Goal: Complete application form

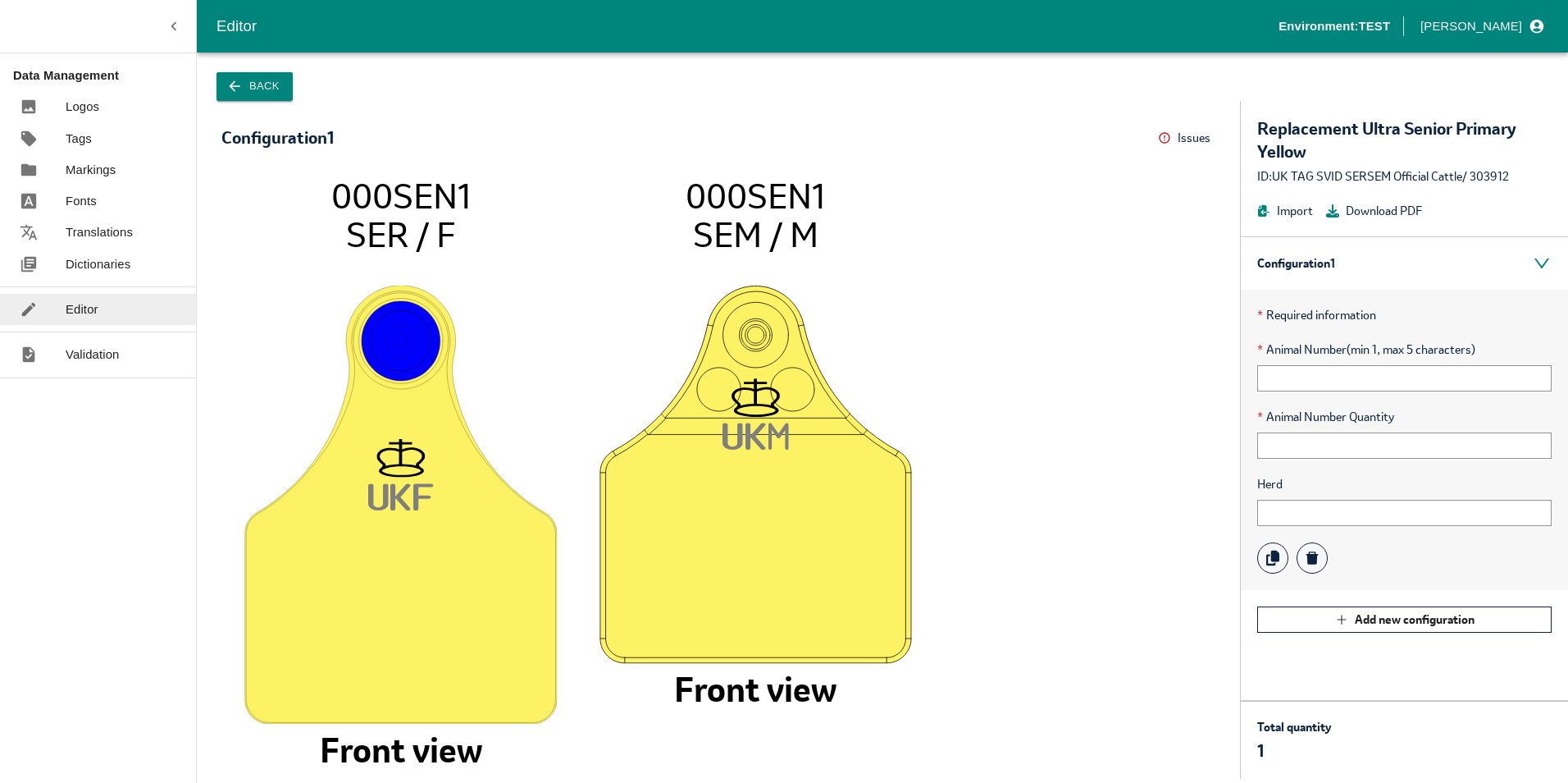
drag, startPoint x: 332, startPoint y: 193, endPoint x: 448, endPoint y: 222, distance: 119.6
click at [448, 222] on icon "UK F 000SEN1 SER / F Front view UK M 000SEN1 SEM / M Front view" at bounding box center [718, 468] width 962 height 587
drag, startPoint x: 448, startPoint y: 222, endPoint x: 414, endPoint y: 216, distance: 34.5
click at [444, 224] on tspan "SER / F" at bounding box center [401, 234] width 109 height 44
drag, startPoint x: 333, startPoint y: 189, endPoint x: 479, endPoint y: 247, distance: 157.1
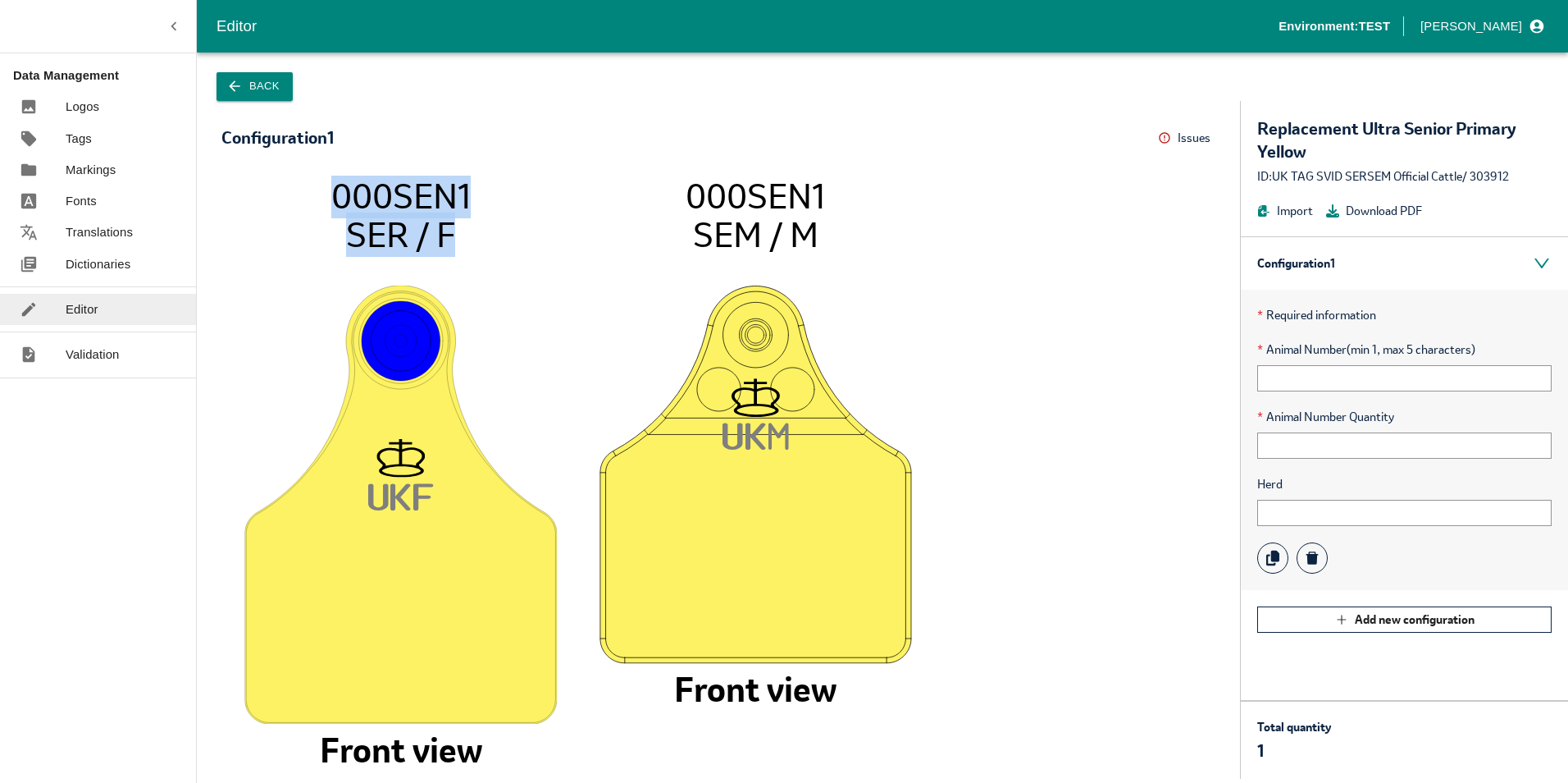
click at [479, 247] on icon "UK F 000SEN1 SER / F Front view UK M 000SEN1 SEM / M Front view" at bounding box center [718, 468] width 962 height 587
click at [1306, 444] on input "text" at bounding box center [1404, 445] width 295 height 26
click at [1308, 381] on input "text" at bounding box center [1404, 378] width 295 height 26
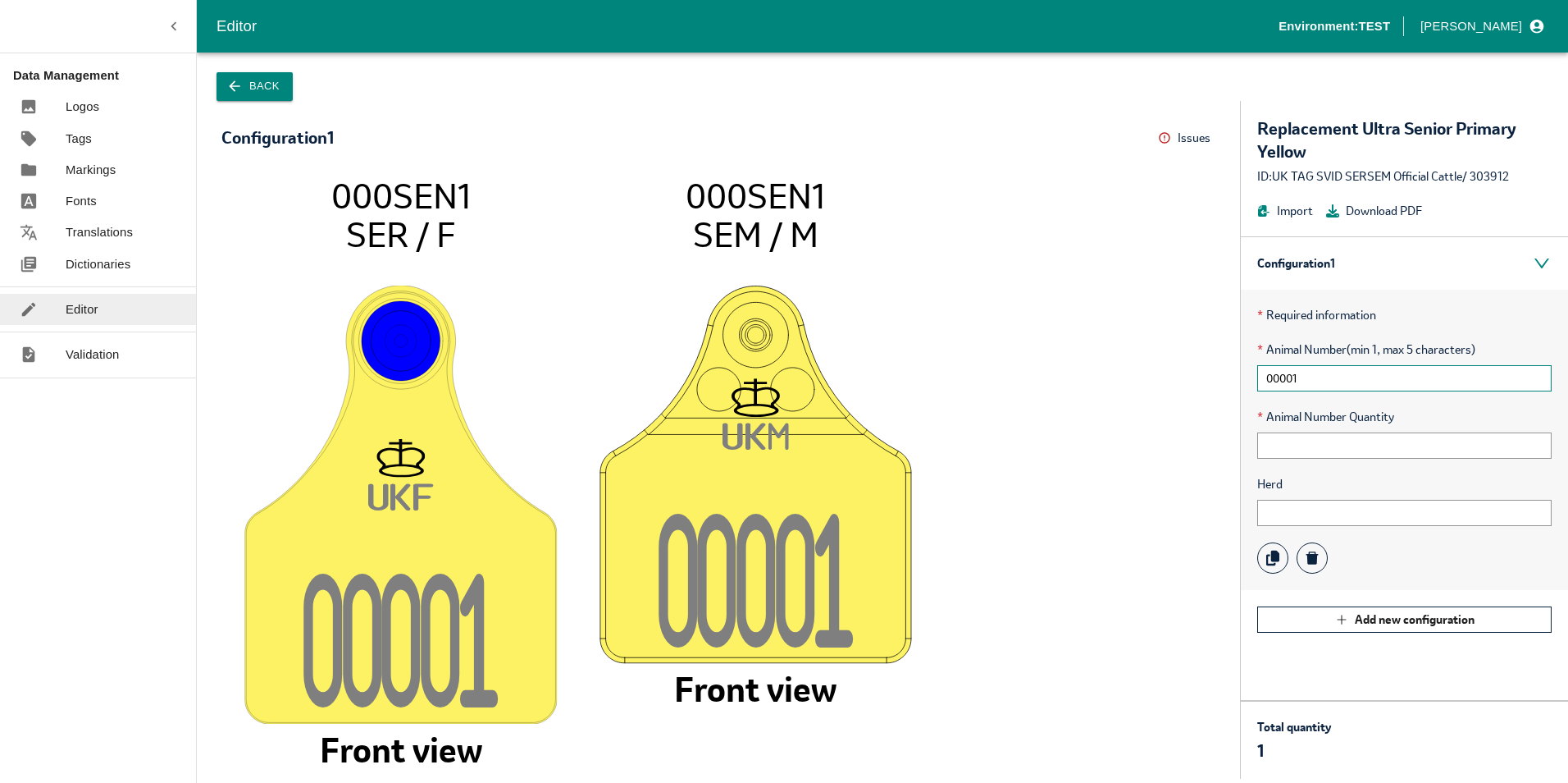
drag, startPoint x: 1311, startPoint y: 379, endPoint x: 1178, endPoint y: 385, distance: 133.1
click at [1178, 385] on div "Configuration 1 Issues Menu UK F 0000 1 000SEN1 SER / F Front view UK M 0000 1 …" at bounding box center [882, 440] width 1371 height 678
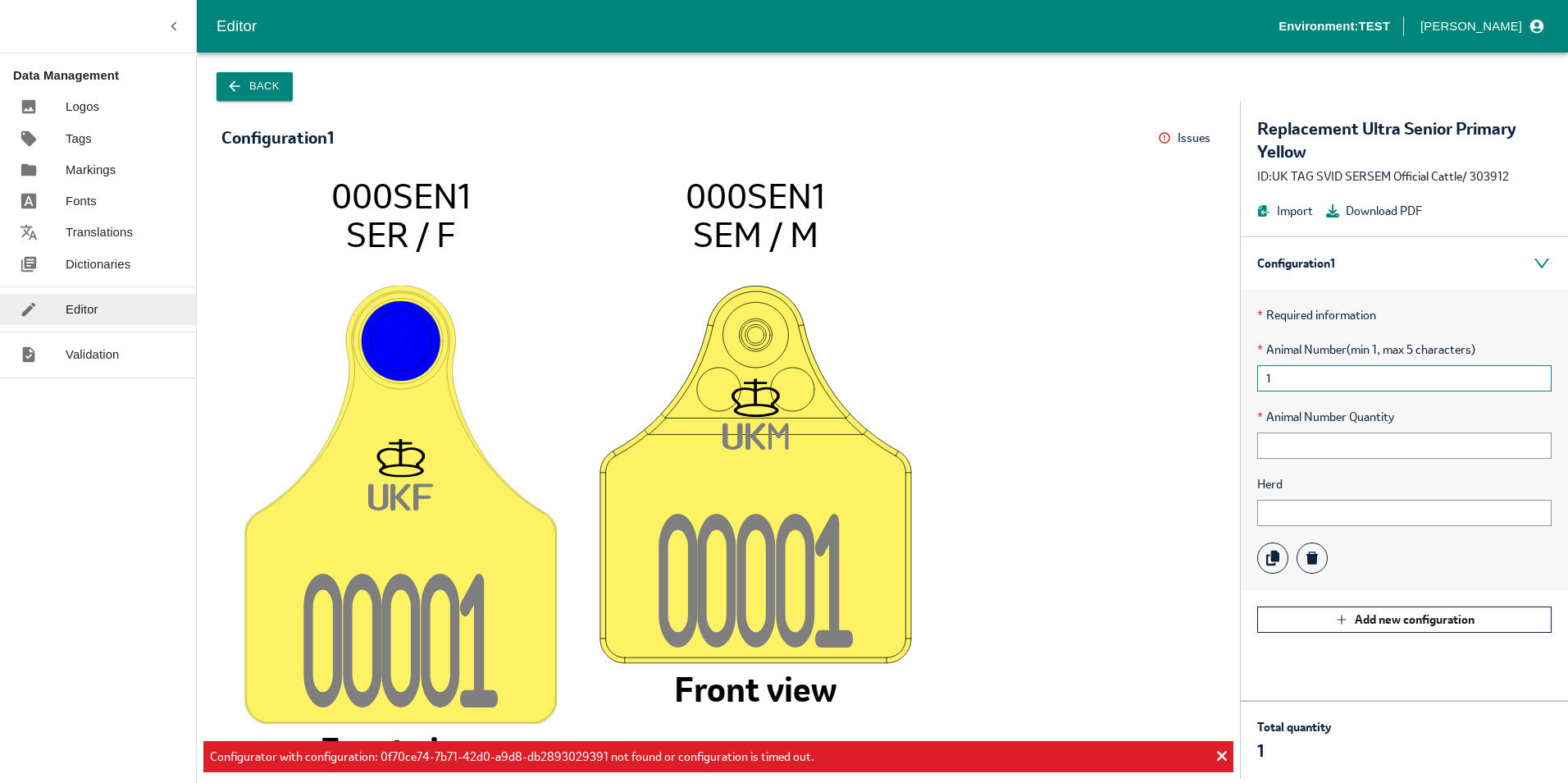
type input "1"
click at [257, 83] on button "Back" at bounding box center [255, 86] width 76 height 29
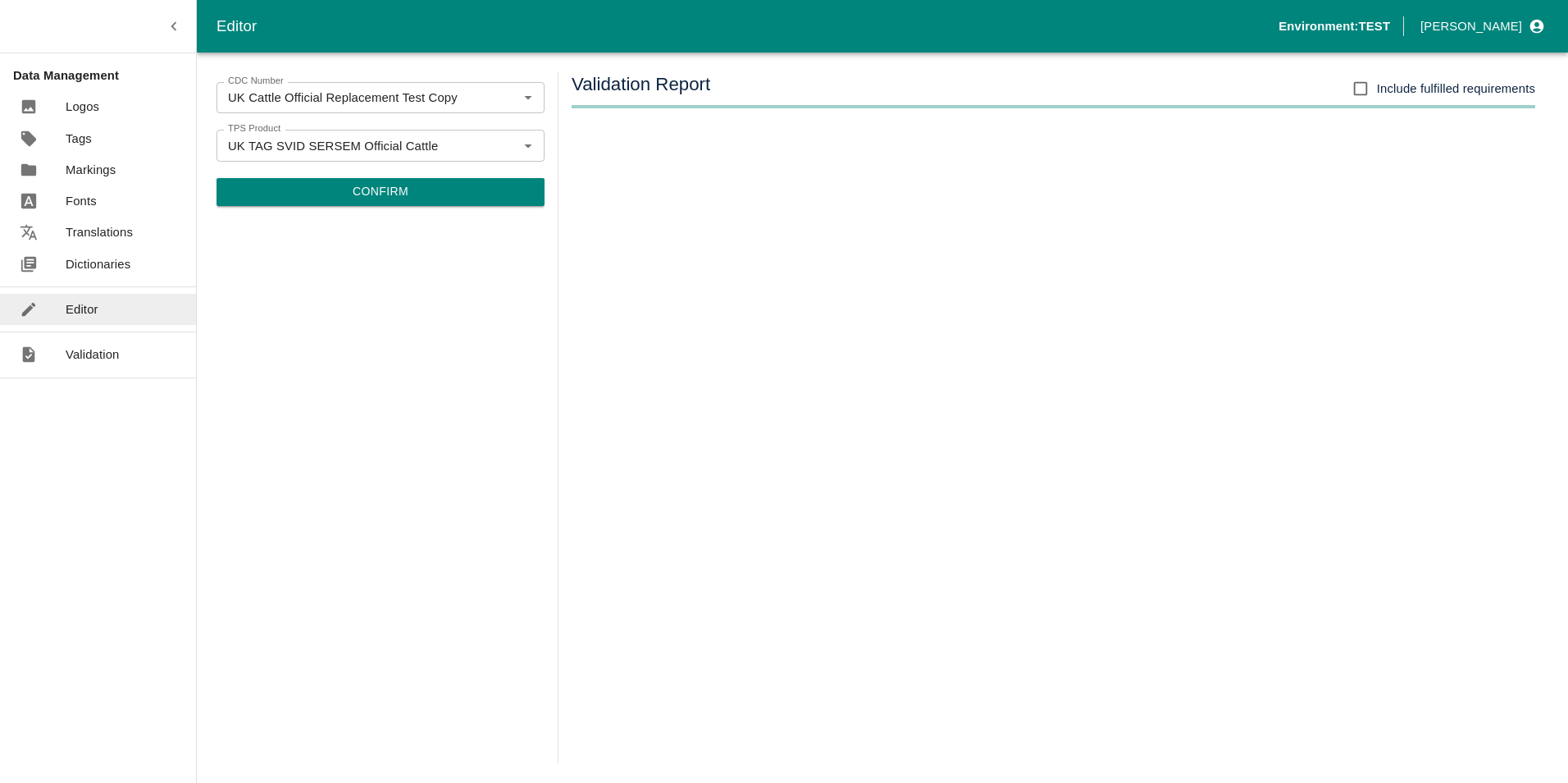
click at [387, 193] on button "Confirm" at bounding box center [381, 192] width 328 height 28
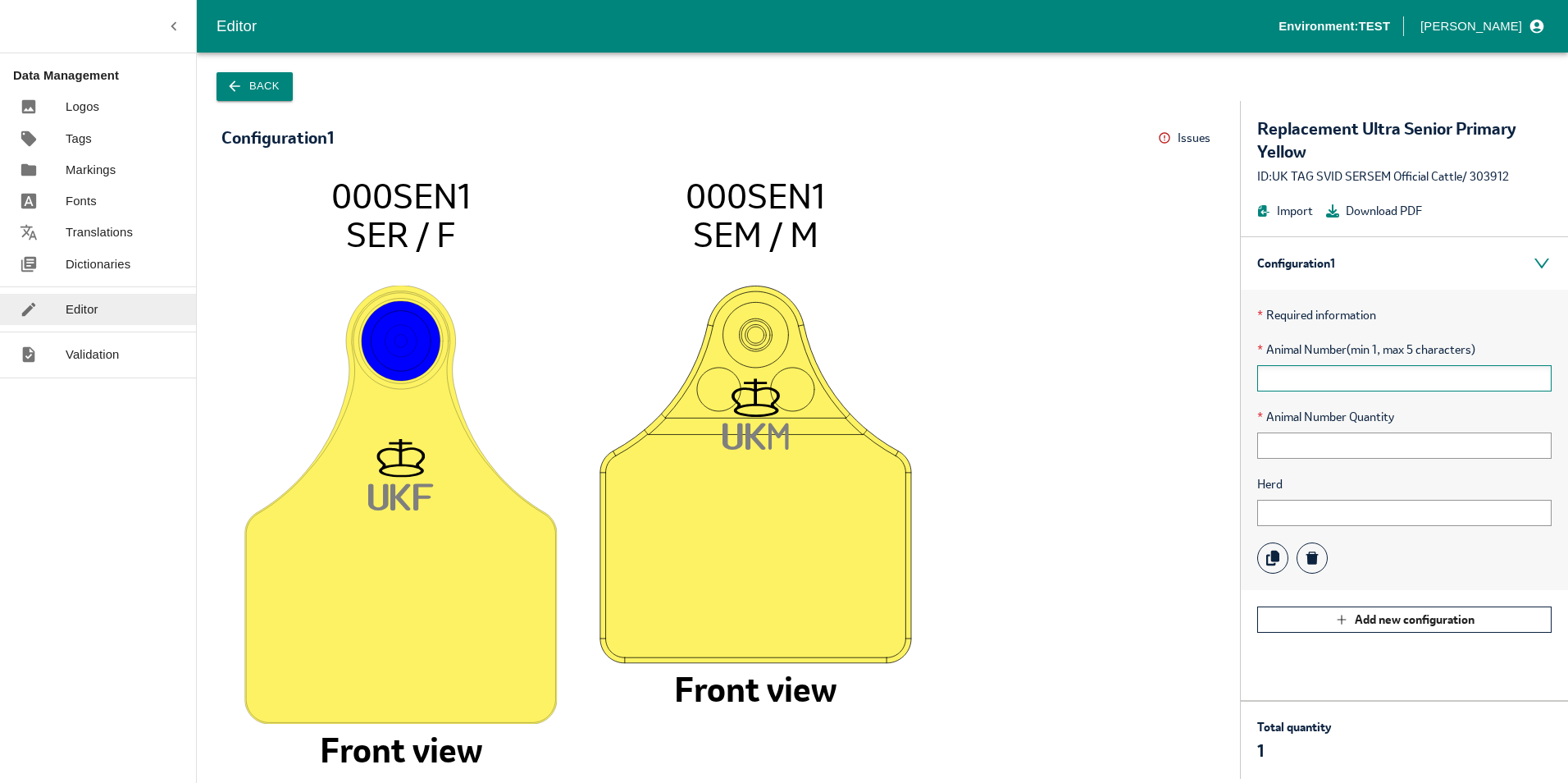
click at [1316, 381] on input "text" at bounding box center [1404, 378] width 295 height 26
click at [1286, 438] on input "text" at bounding box center [1404, 445] width 295 height 26
click at [1285, 380] on input "1" at bounding box center [1404, 378] width 295 height 26
drag, startPoint x: 1292, startPoint y: 372, endPoint x: 1212, endPoint y: 371, distance: 80.0
click at [1212, 371] on div "Configuration 1 Issues Menu UK F 000SEN1 SER / F Front view UK M 000SEN1 SEM / …" at bounding box center [882, 440] width 1371 height 678
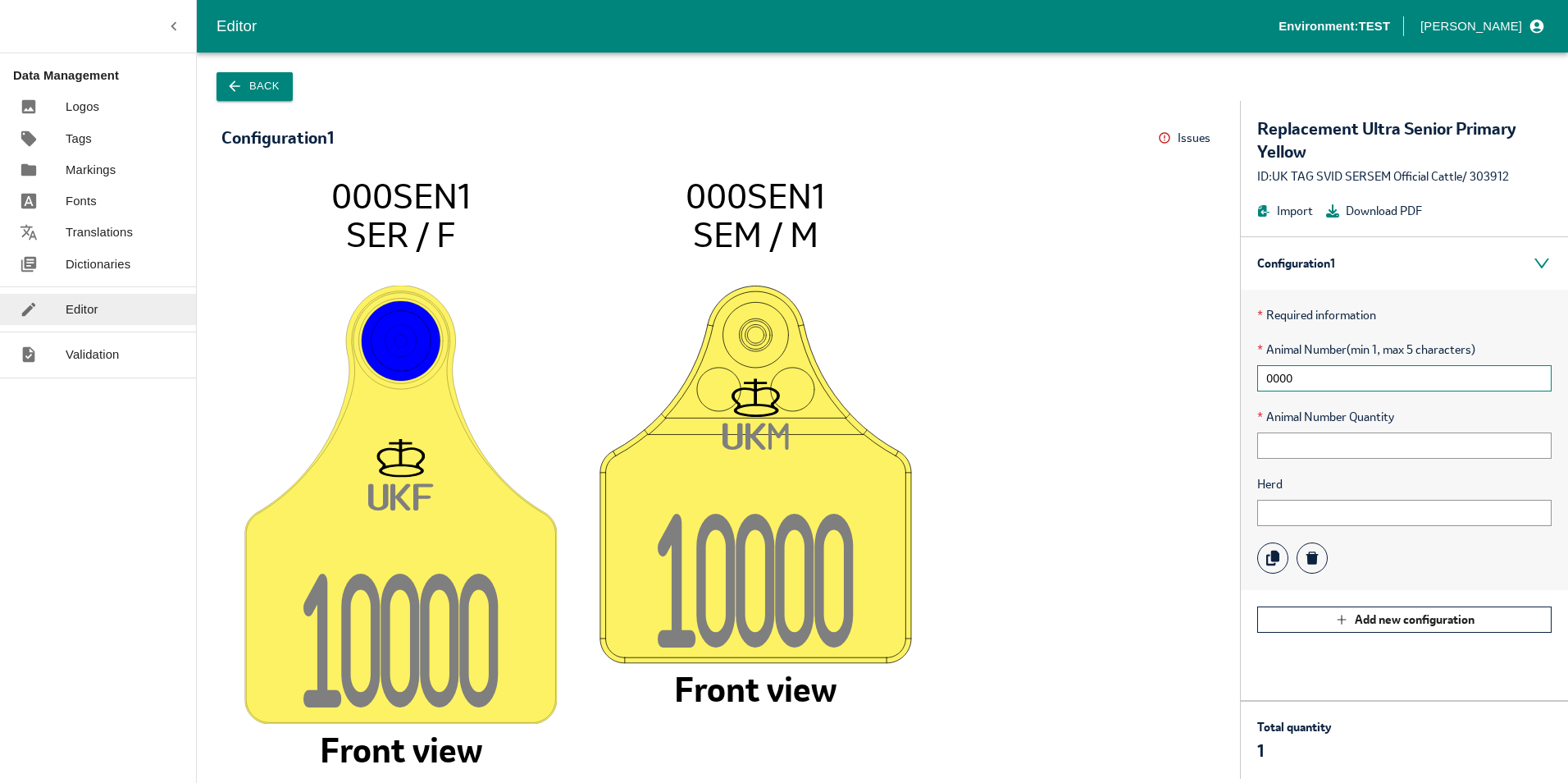
drag, startPoint x: 1354, startPoint y: 373, endPoint x: 1243, endPoint y: 376, distance: 111.0
click at [1243, 376] on div "* Required information * Animal Number (min 1, max 5 characters) 0000 * Animal …" at bounding box center [1404, 439] width 327 height 300
click at [1359, 374] on input "0000" at bounding box center [1404, 378] width 295 height 26
type input "0"
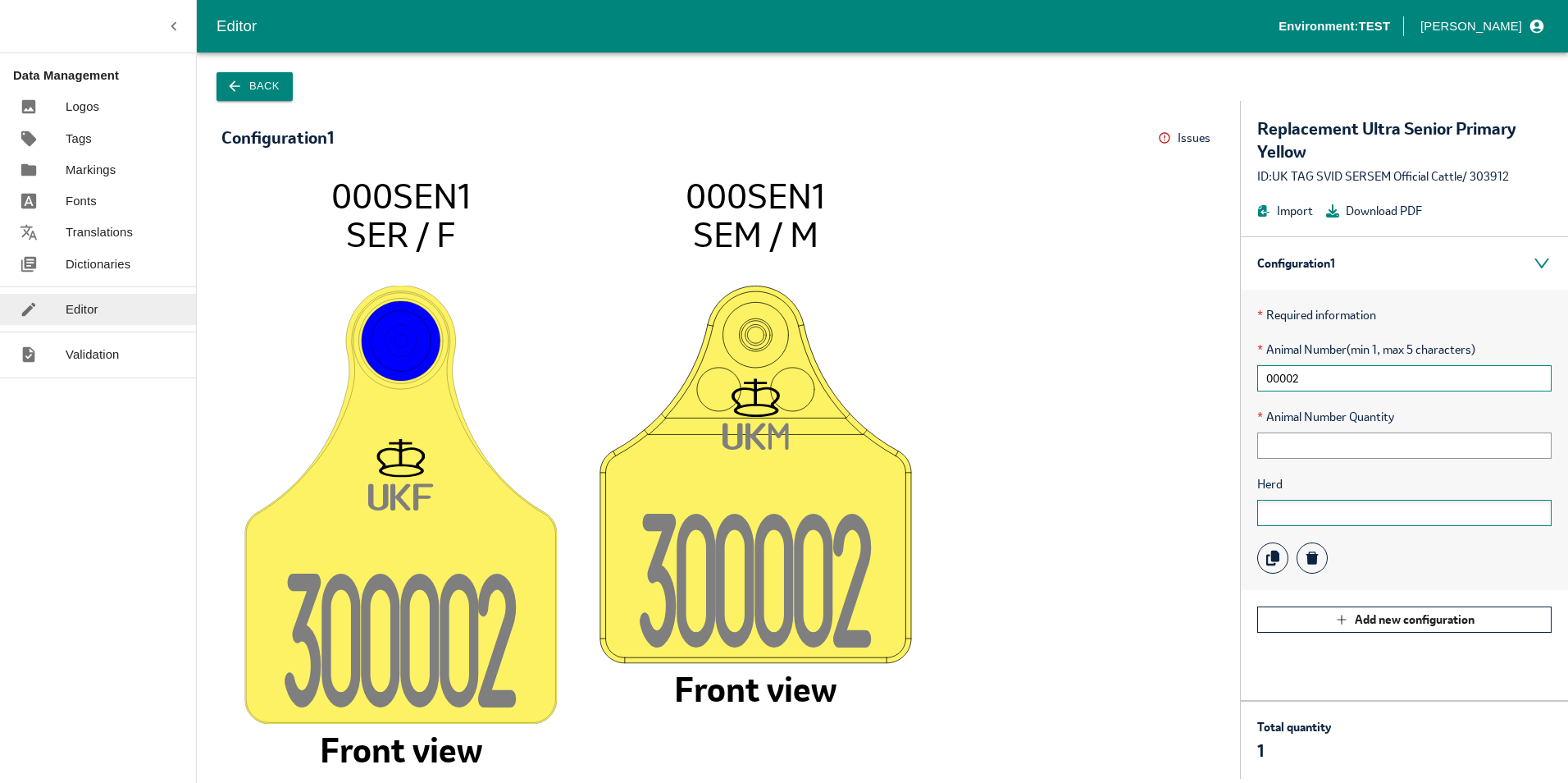
type input "00002"
click at [1311, 520] on input "text" at bounding box center [1404, 512] width 295 height 26
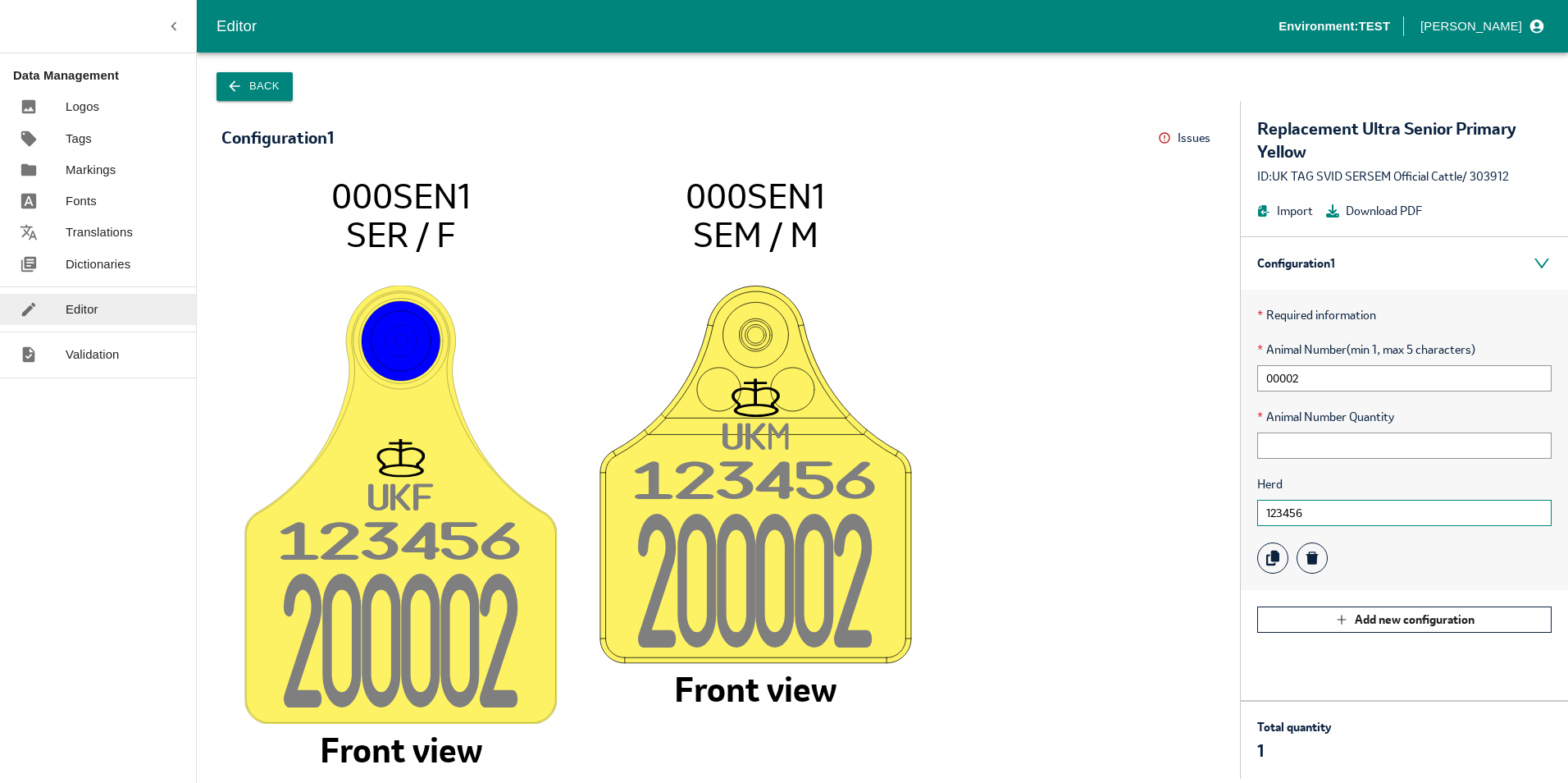
drag, startPoint x: 1314, startPoint y: 514, endPoint x: 1209, endPoint y: 513, distance: 105.0
click at [1209, 513] on div "Configuration 1 Issues Menu UK F 12345 6 20000 2 000SEN1 SER / F Front view UK …" at bounding box center [882, 440] width 1371 height 678
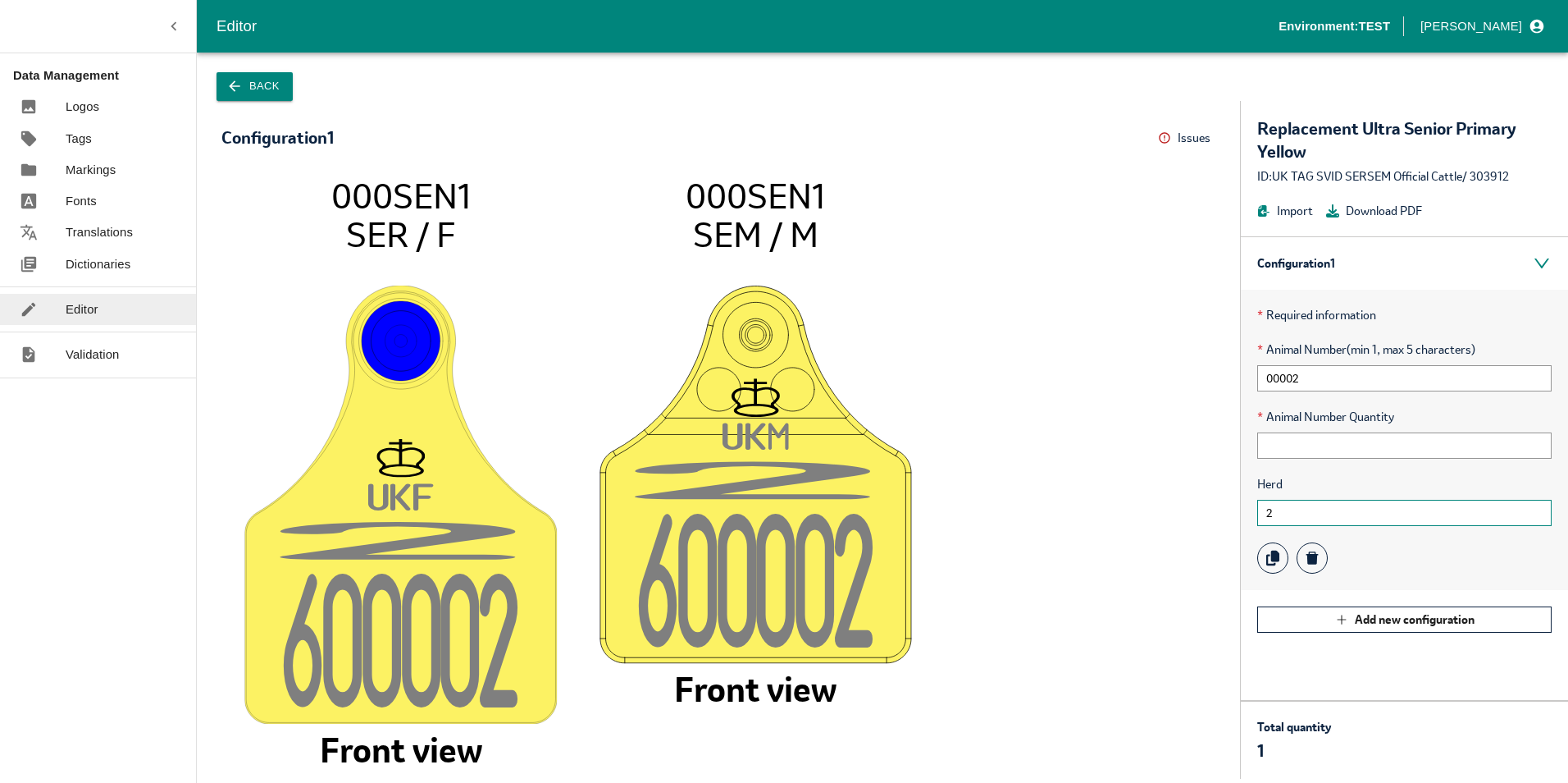
drag, startPoint x: 1291, startPoint y: 513, endPoint x: 1217, endPoint y: 512, distance: 74.0
click at [1217, 512] on div "Configuration 1 Issues Menu UK F 2 60000 2 000SEN1 SER / F Front view UK M 2 60…" at bounding box center [882, 440] width 1371 height 678
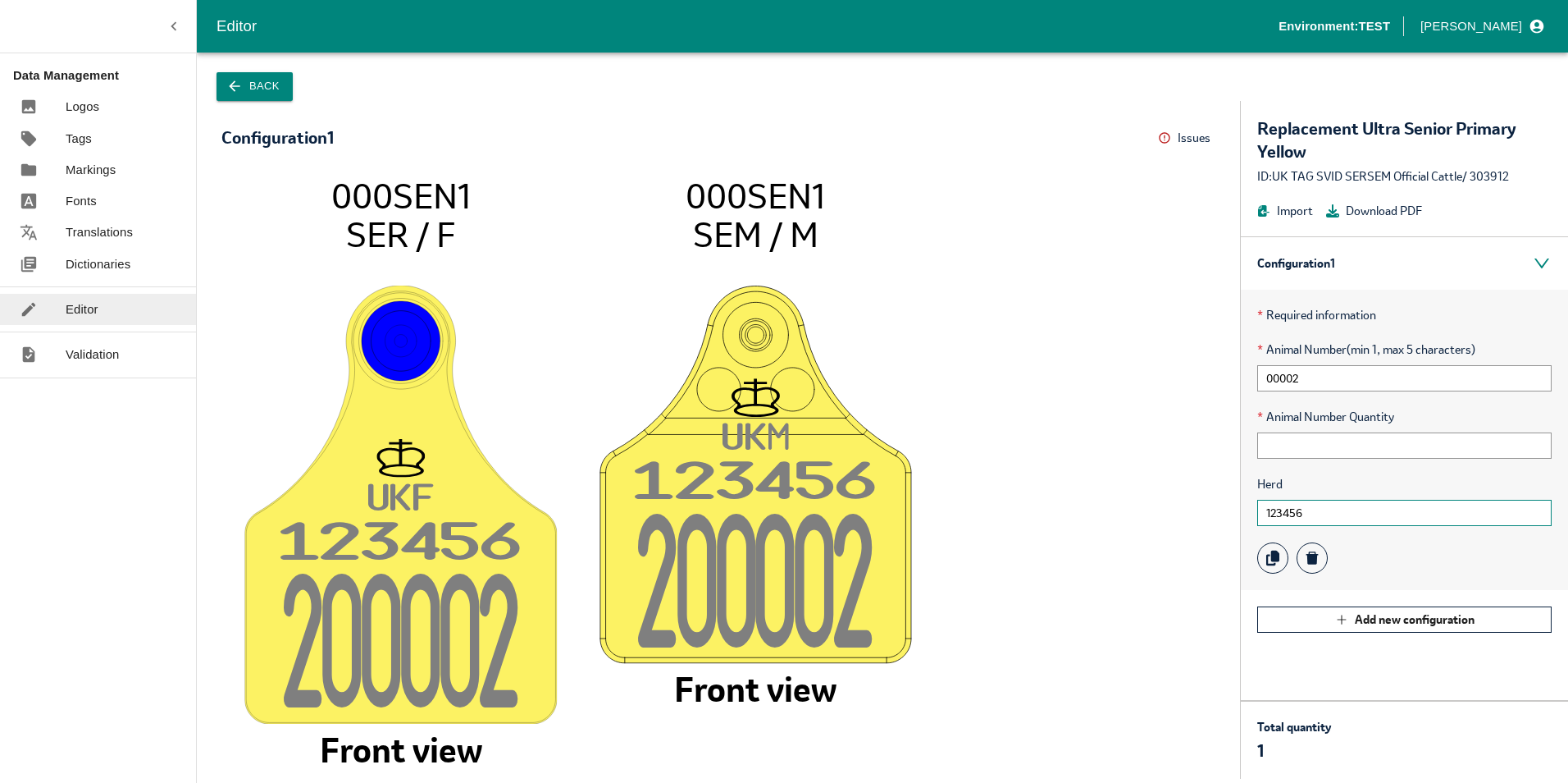
type input "123456"
click at [1306, 380] on input "00002" at bounding box center [1404, 378] width 295 height 26
drag, startPoint x: 689, startPoint y: 194, endPoint x: 894, endPoint y: 196, distance: 205.0
click at [894, 196] on icon "UK F 12345 6 20000 2 000SEN1 SER / F Front view UK M 12345 6 20000 2 000SEN1 SE…" at bounding box center [718, 468] width 962 height 587
click at [384, 624] on tspan "20000" at bounding box center [381, 653] width 197 height 162
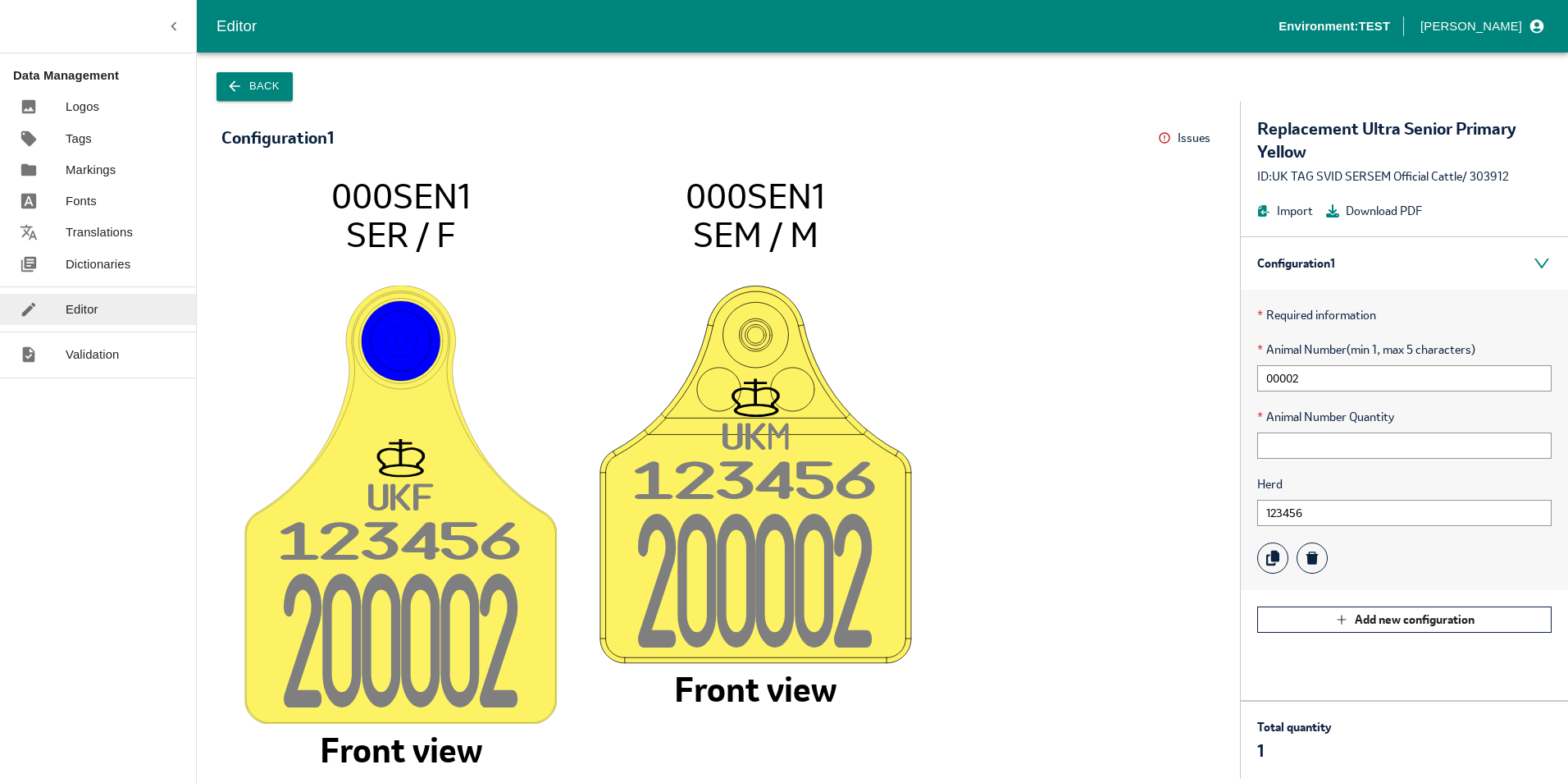
click at [364, 602] on tspan "20000" at bounding box center [381, 653] width 197 height 162
click at [1314, 380] on input "00002" at bounding box center [1404, 378] width 295 height 26
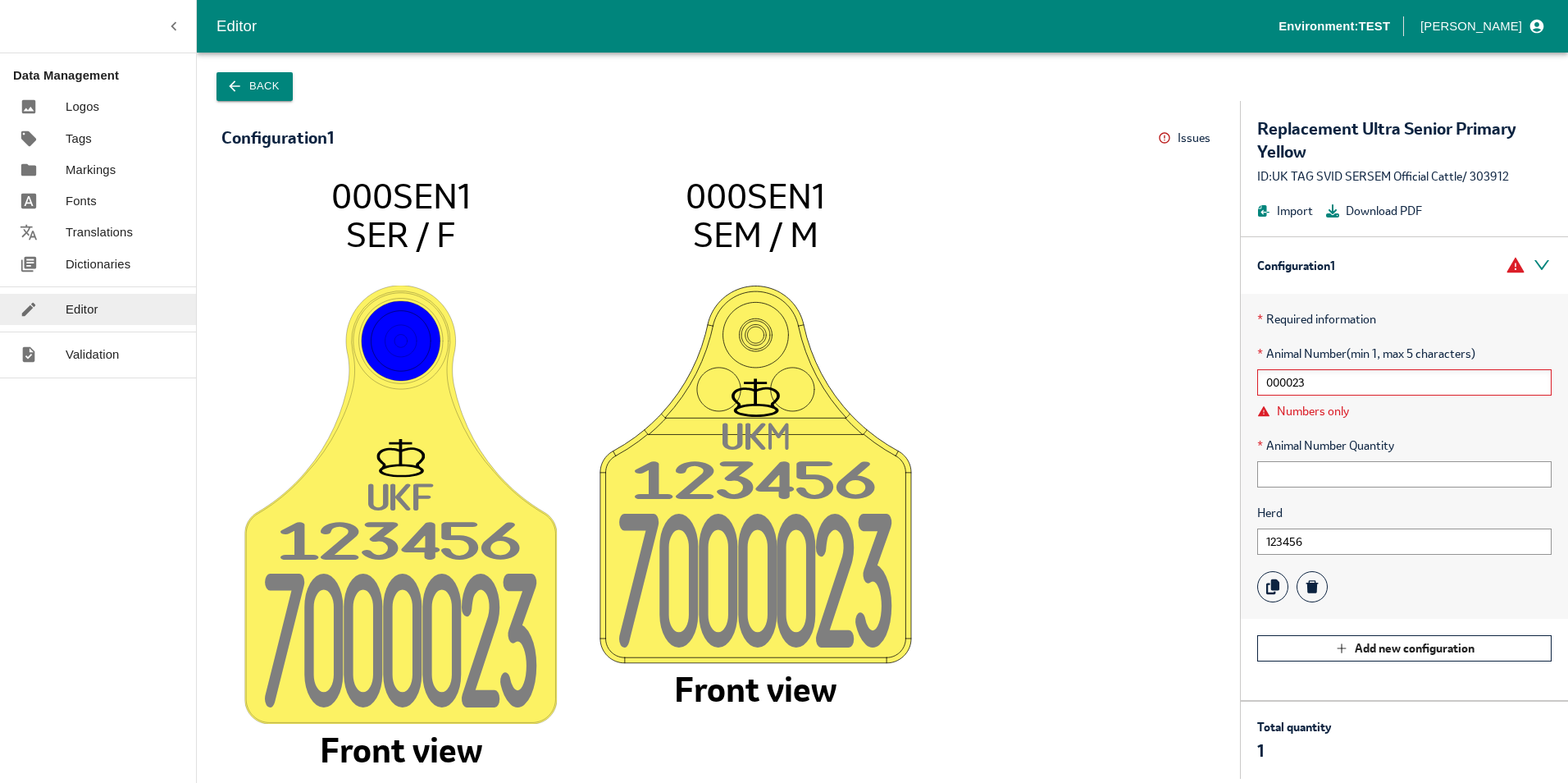
type input "00002"
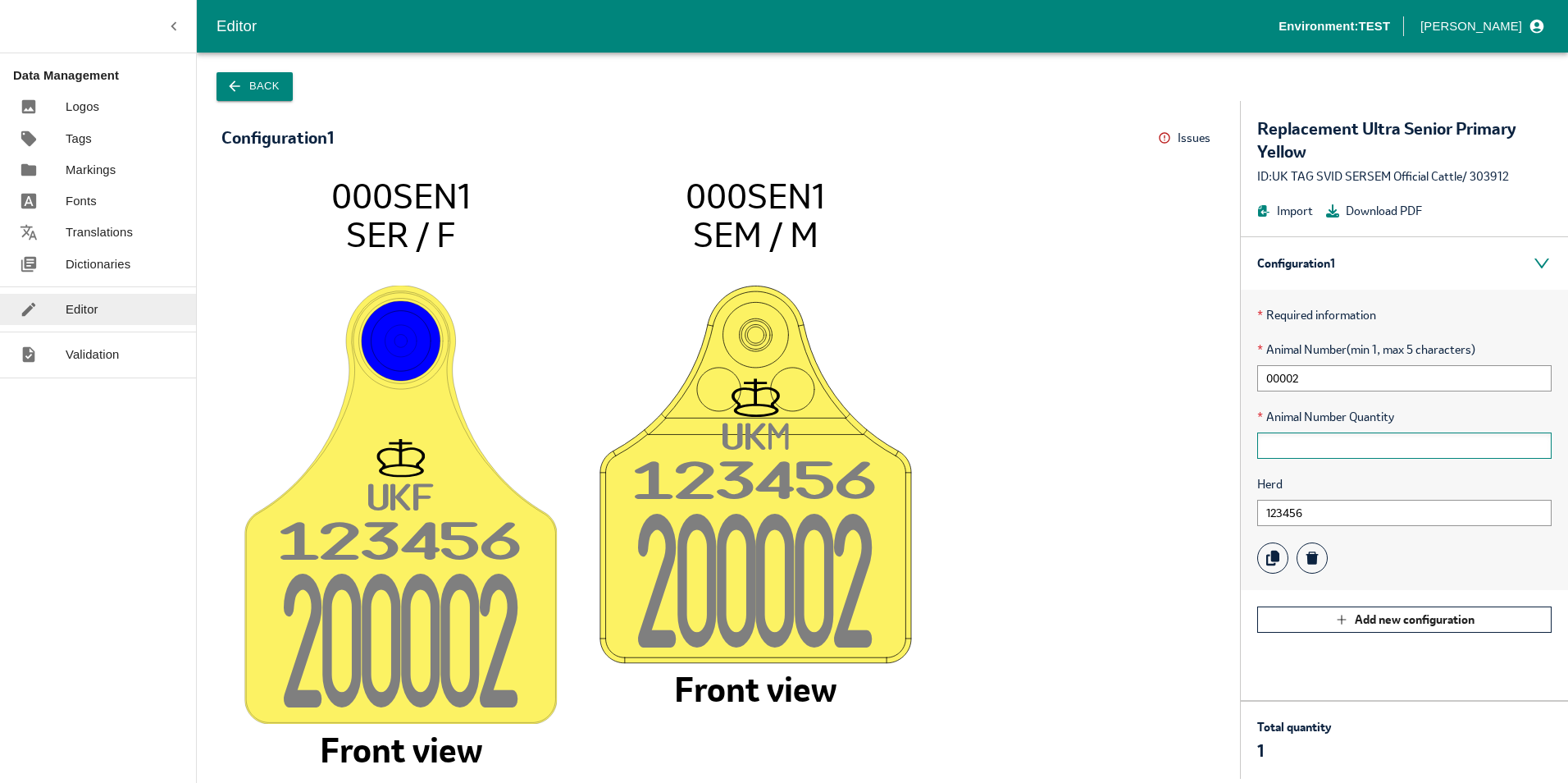
click at [1313, 445] on input "text" at bounding box center [1404, 445] width 295 height 26
drag, startPoint x: 1287, startPoint y: 447, endPoint x: 1286, endPoint y: 490, distance: 43.0
click at [1286, 447] on input "text" at bounding box center [1404, 445] width 295 height 26
click at [1279, 515] on input "123456" at bounding box center [1404, 512] width 295 height 26
drag, startPoint x: 1302, startPoint y: 512, endPoint x: 1274, endPoint y: 509, distance: 28.2
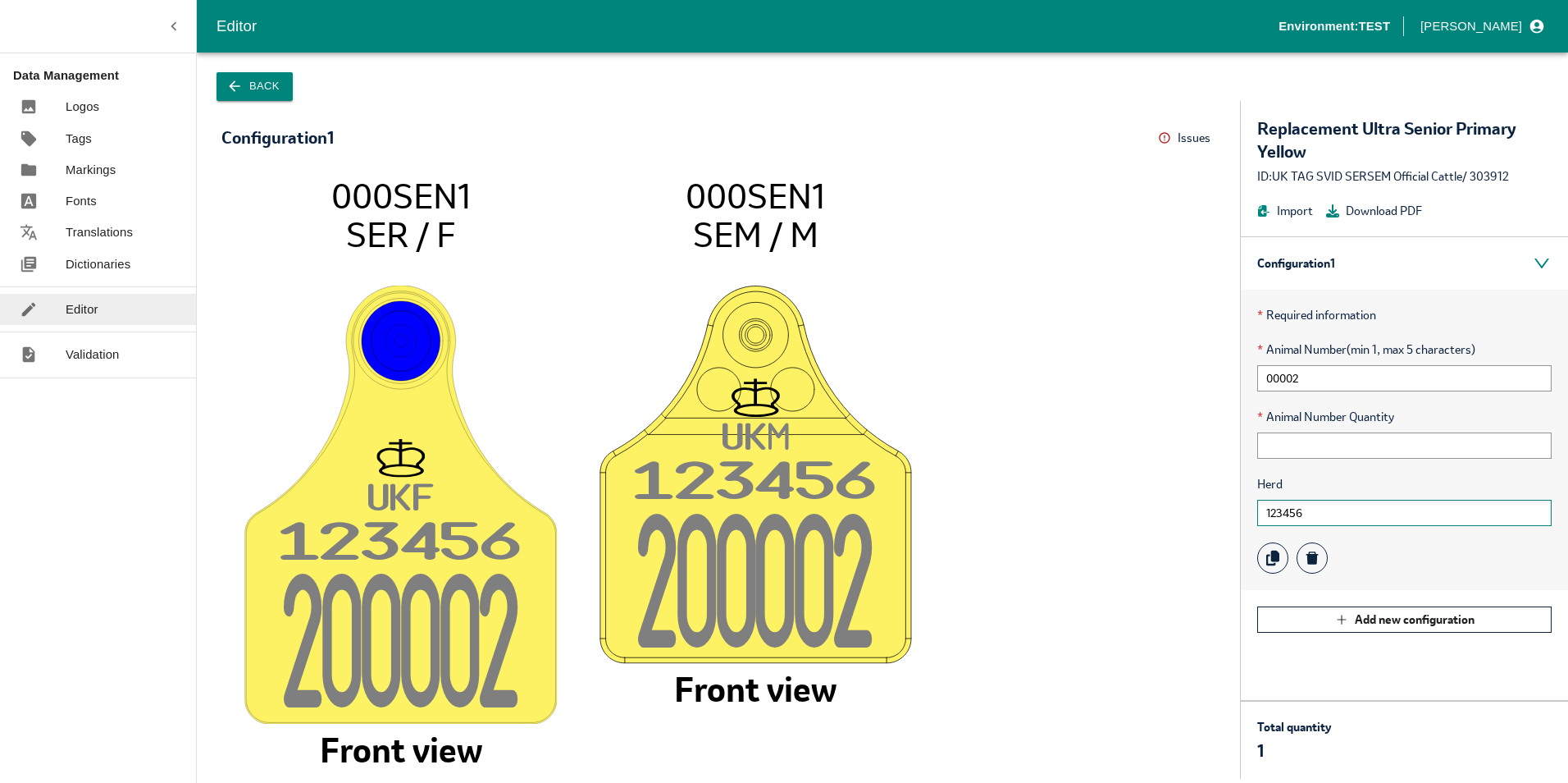
click at [1274, 509] on input "123456" at bounding box center [1404, 512] width 295 height 26
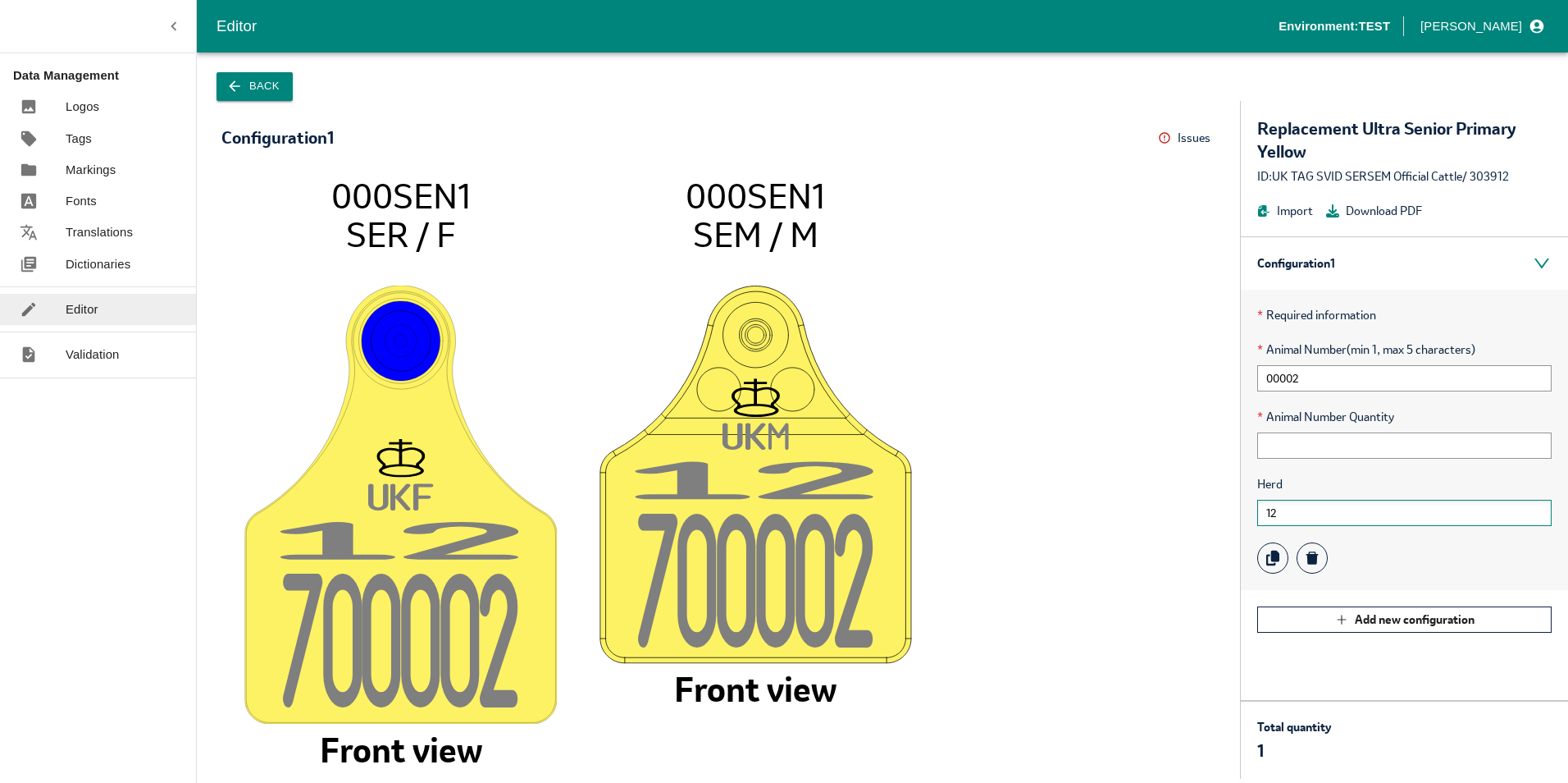
click at [1285, 513] on input "12" at bounding box center [1404, 512] width 295 height 26
drag, startPoint x: 1285, startPoint y: 513, endPoint x: 1209, endPoint y: 512, distance: 76.0
click at [1209, 512] on div "Configuration 1 Issues Menu UK F 1 2 70000 2 000SEN1 SER / F Front view UK M 1 …" at bounding box center [882, 440] width 1371 height 678
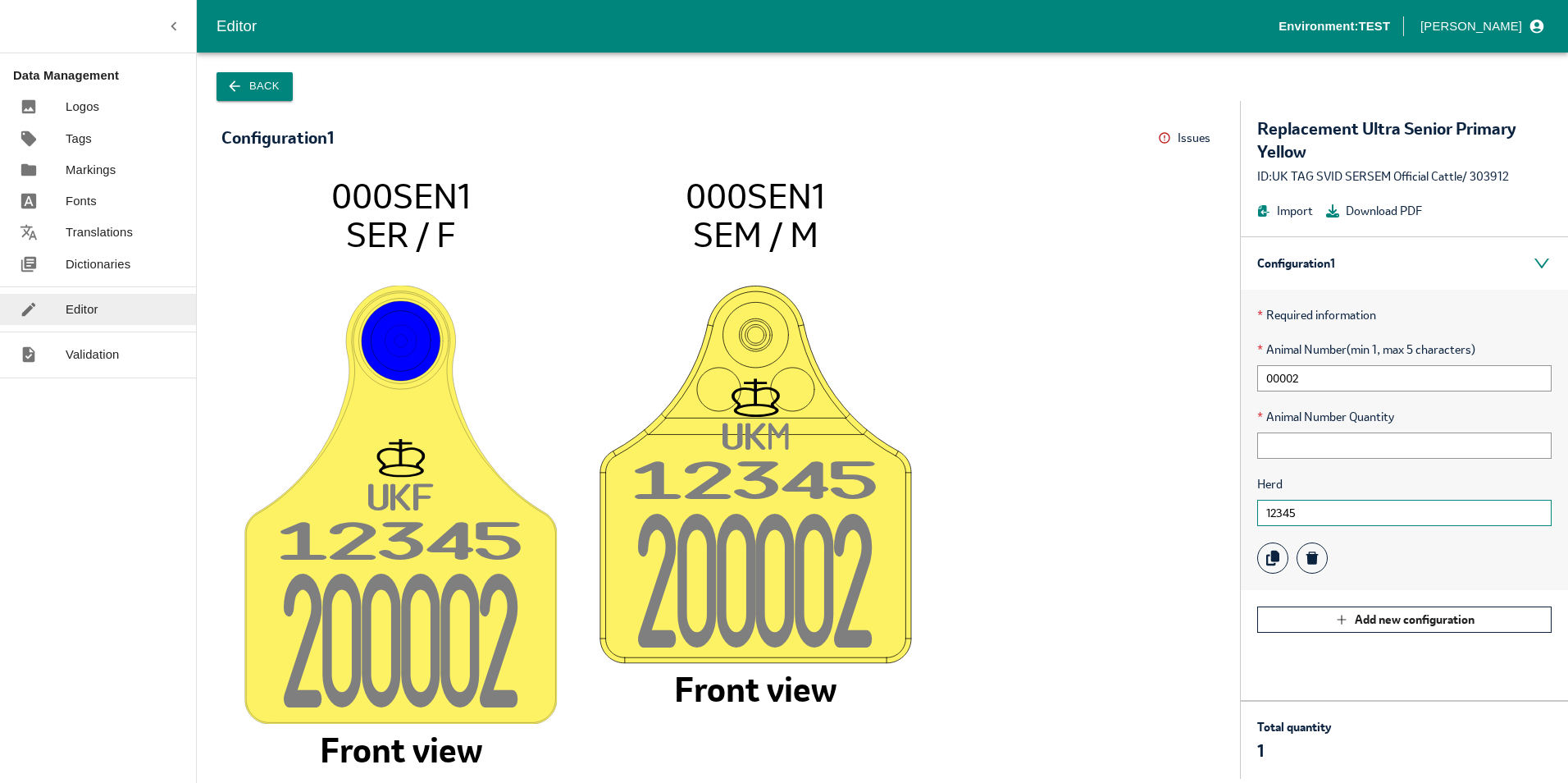
type input "123456"
drag, startPoint x: 327, startPoint y: 597, endPoint x: 330, endPoint y: 559, distance: 38.1
click at [327, 595] on image at bounding box center [401, 504] width 313 height 439
click at [342, 547] on tspan "12345" at bounding box center [380, 544] width 202 height 45
drag, startPoint x: 280, startPoint y: 538, endPoint x: 550, endPoint y: 542, distance: 270.0
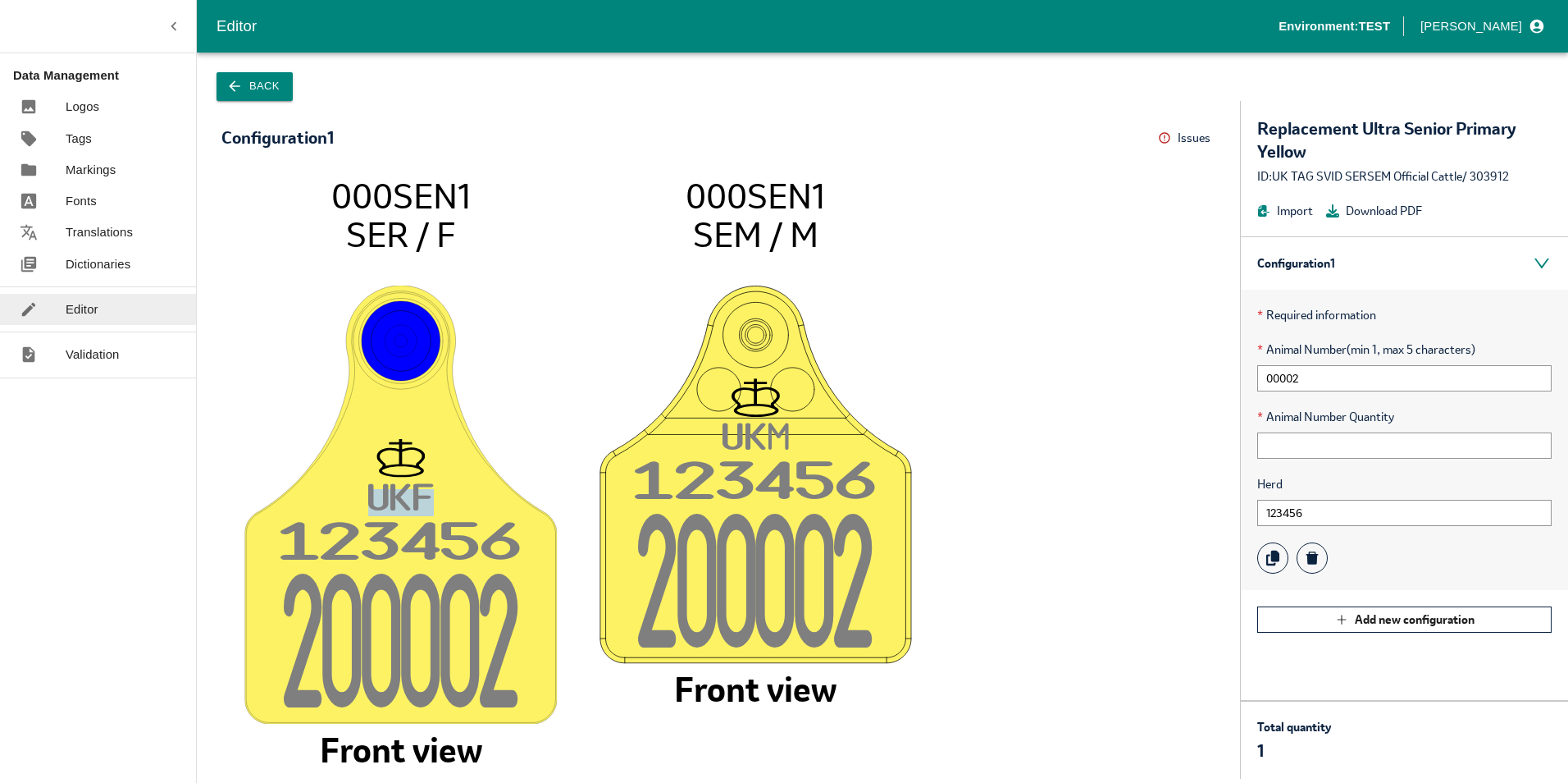
click at [550, 542] on icon "UK F 12345 6 20000 2 000SEN1 SER / F Front view UK M 12345 6 20000 2 000SEN1 SE…" at bounding box center [718, 468] width 962 height 587
drag, startPoint x: 550, startPoint y: 542, endPoint x: 522, endPoint y: 538, distance: 28.3
click at [529, 538] on image at bounding box center [401, 504] width 313 height 439
click at [1347, 369] on input "00002" at bounding box center [1404, 378] width 295 height 26
drag, startPoint x: 694, startPoint y: 226, endPoint x: 819, endPoint y: 233, distance: 125.2
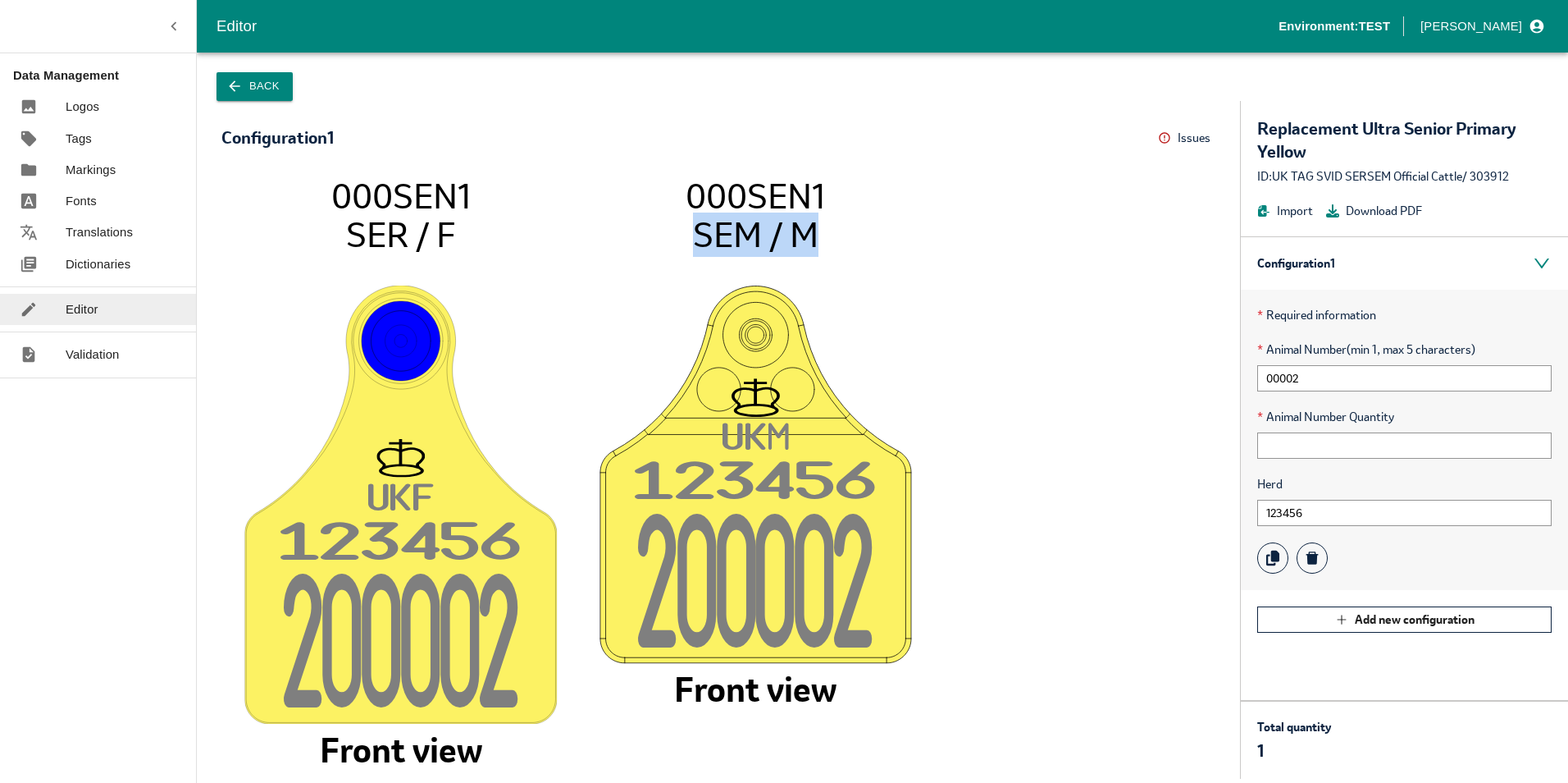
click at [819, 233] on icon "UK F 12345 6 20000 2 000SEN1 SER / F Front view UK M 12345 6 20000 2 000SEN1 SE…" at bounding box center [718, 468] width 962 height 587
drag, startPoint x: 819, startPoint y: 233, endPoint x: 802, endPoint y: 233, distance: 17.0
click at [802, 233] on tspan "SEM / M" at bounding box center [755, 234] width 125 height 44
click at [999, 504] on icon "UK F 12345 6 20000 2 000SEN1 SER / F Front view UK M 12345 6 20000 2 000SEN1 SE…" at bounding box center [718, 468] width 962 height 587
click at [974, 205] on icon "UK F 12345 6 20000 2 000SEN1 SER / F Front view UK M 12345 6 20000 2 000SEN1 SE…" at bounding box center [718, 468] width 962 height 587
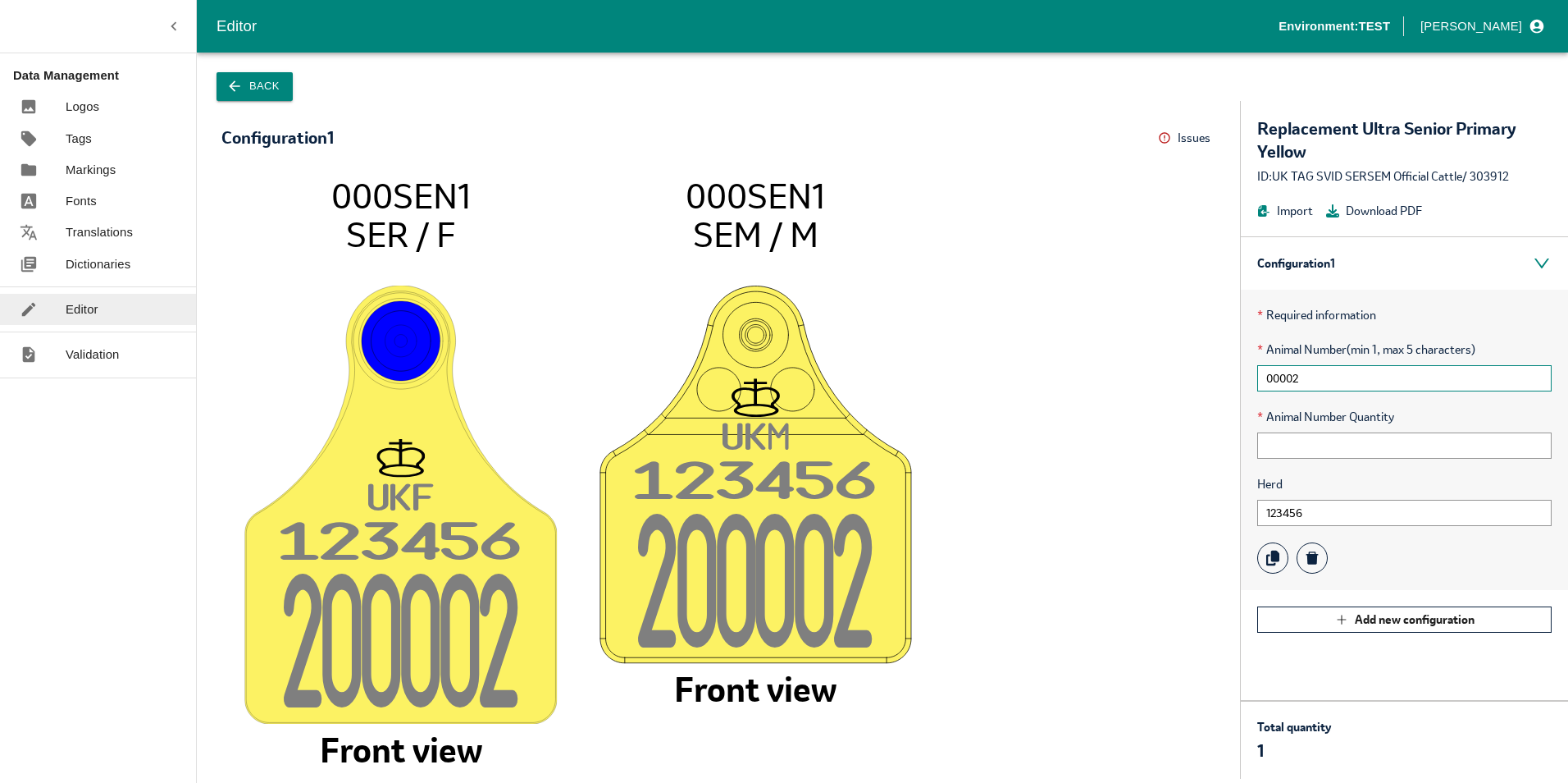
drag, startPoint x: 1304, startPoint y: 377, endPoint x: 1230, endPoint y: 376, distance: 74.0
click at [1230, 376] on div "Configuration 1 Issues Menu UK F 12345 6 20000 2 000SEN1 SER / F Front view UK …" at bounding box center [882, 440] width 1371 height 678
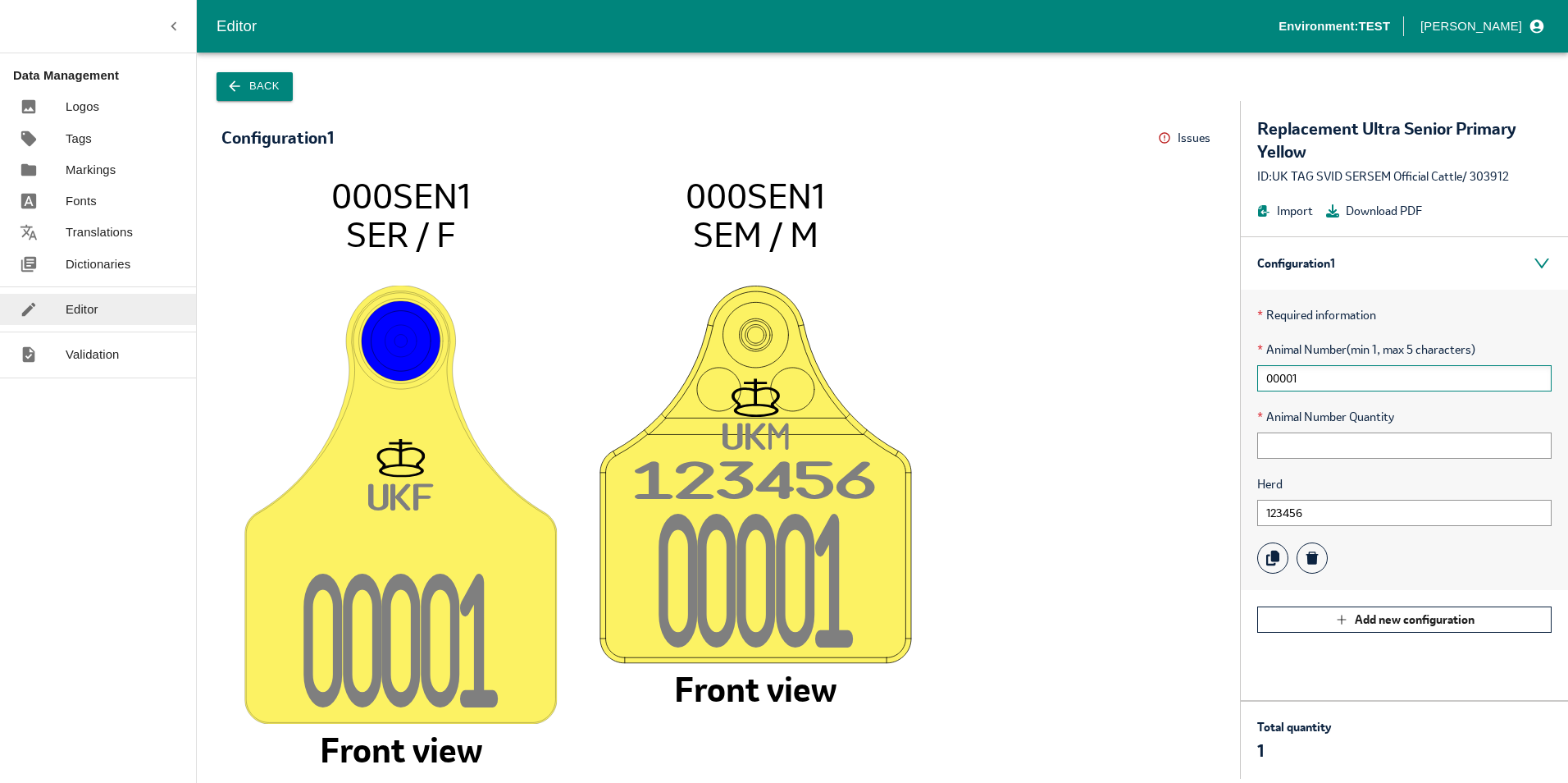
click at [1310, 388] on input "00001" at bounding box center [1404, 378] width 295 height 26
drag, startPoint x: 1315, startPoint y: 379, endPoint x: 1230, endPoint y: 379, distance: 85.0
click at [1230, 379] on div "Configuration 1 Issues Menu UK F 0000 1 000SEN1 SER / F Front view UK M 12345 6…" at bounding box center [882, 440] width 1371 height 678
type input "00001"
click at [1385, 440] on input "text" at bounding box center [1404, 445] width 295 height 26
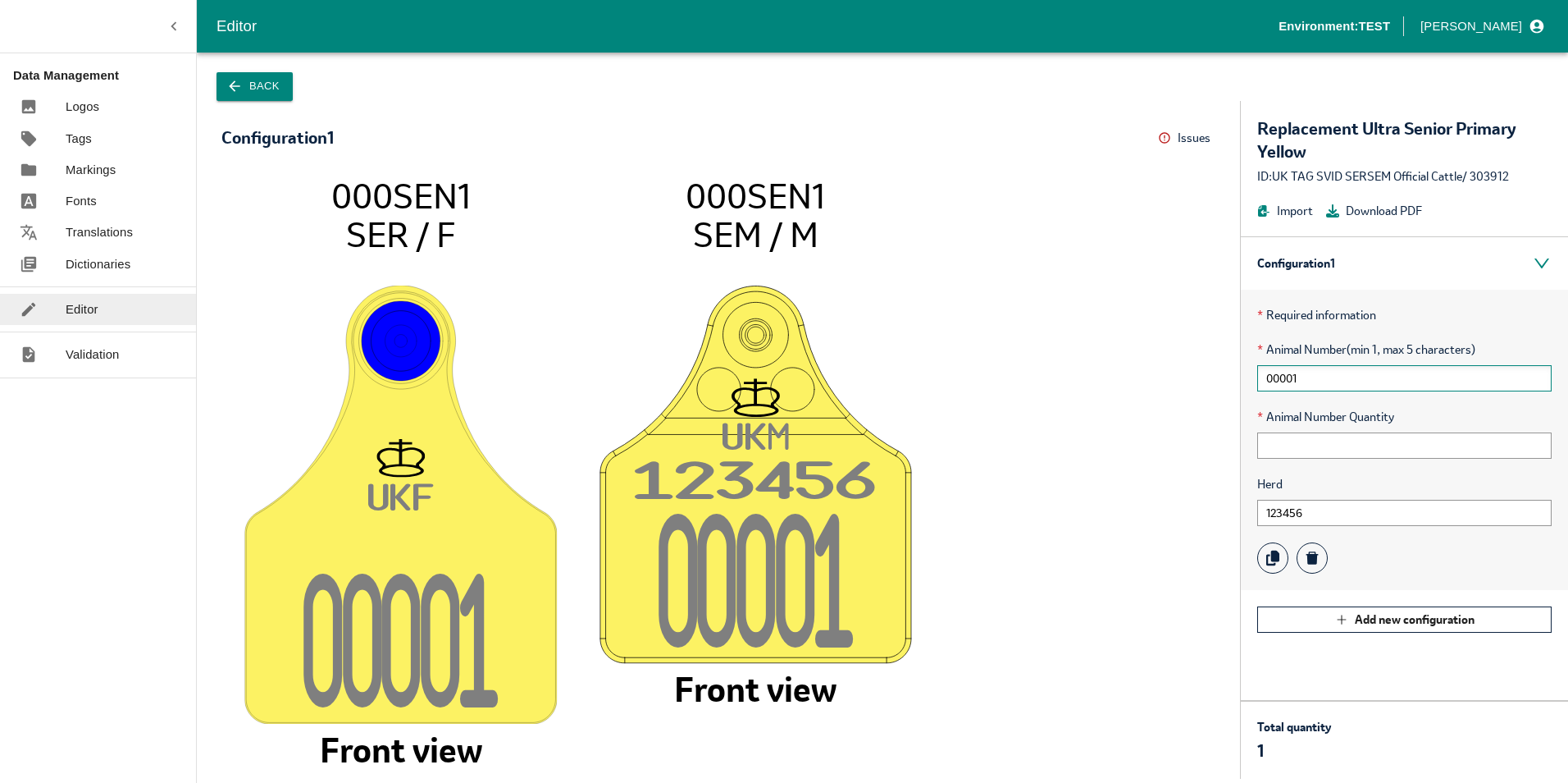
click at [1340, 376] on input "00001" at bounding box center [1404, 378] width 295 height 26
click at [262, 78] on button "Back" at bounding box center [255, 86] width 76 height 29
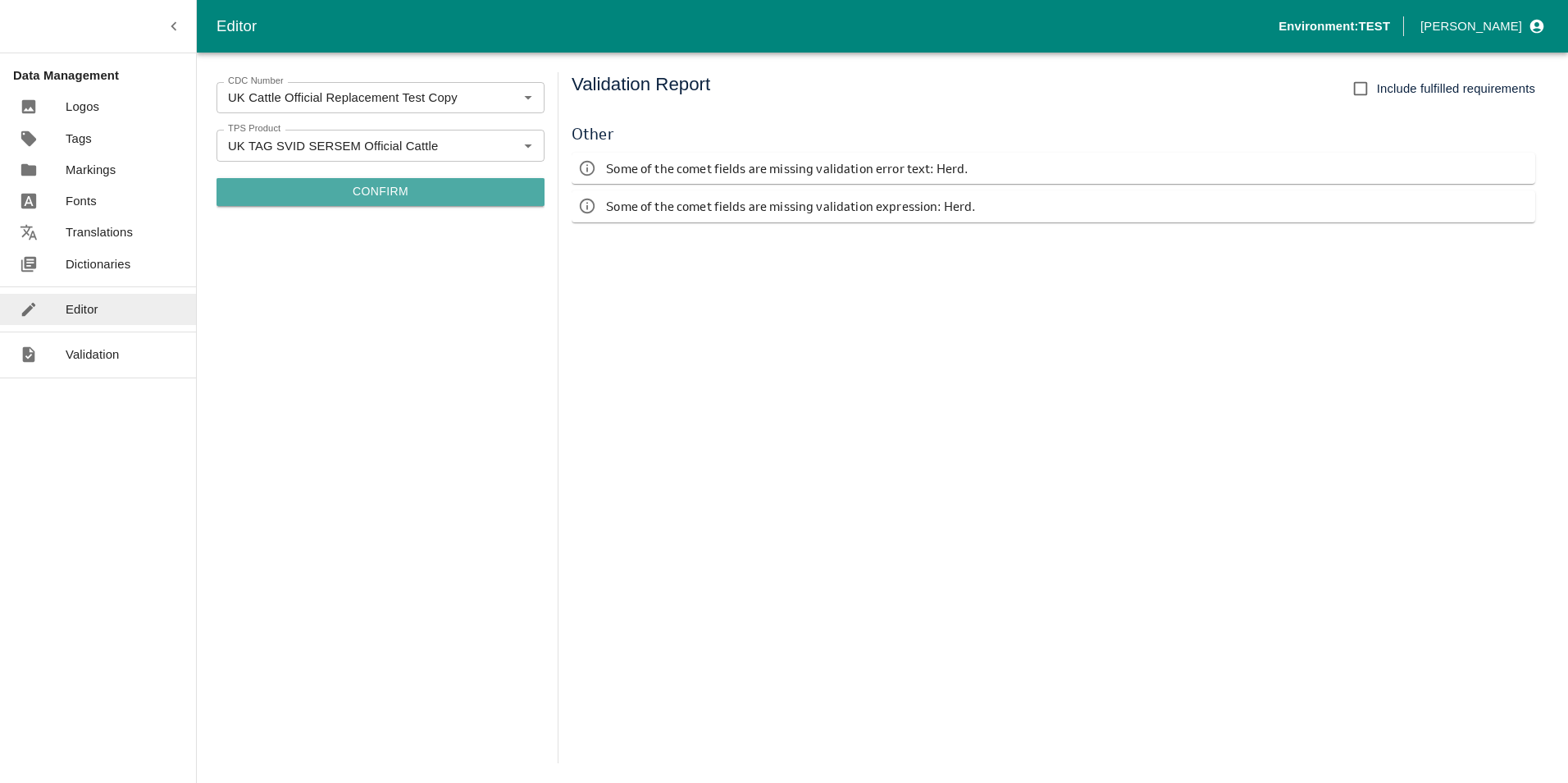
click at [369, 194] on button "Confirm" at bounding box center [381, 192] width 328 height 28
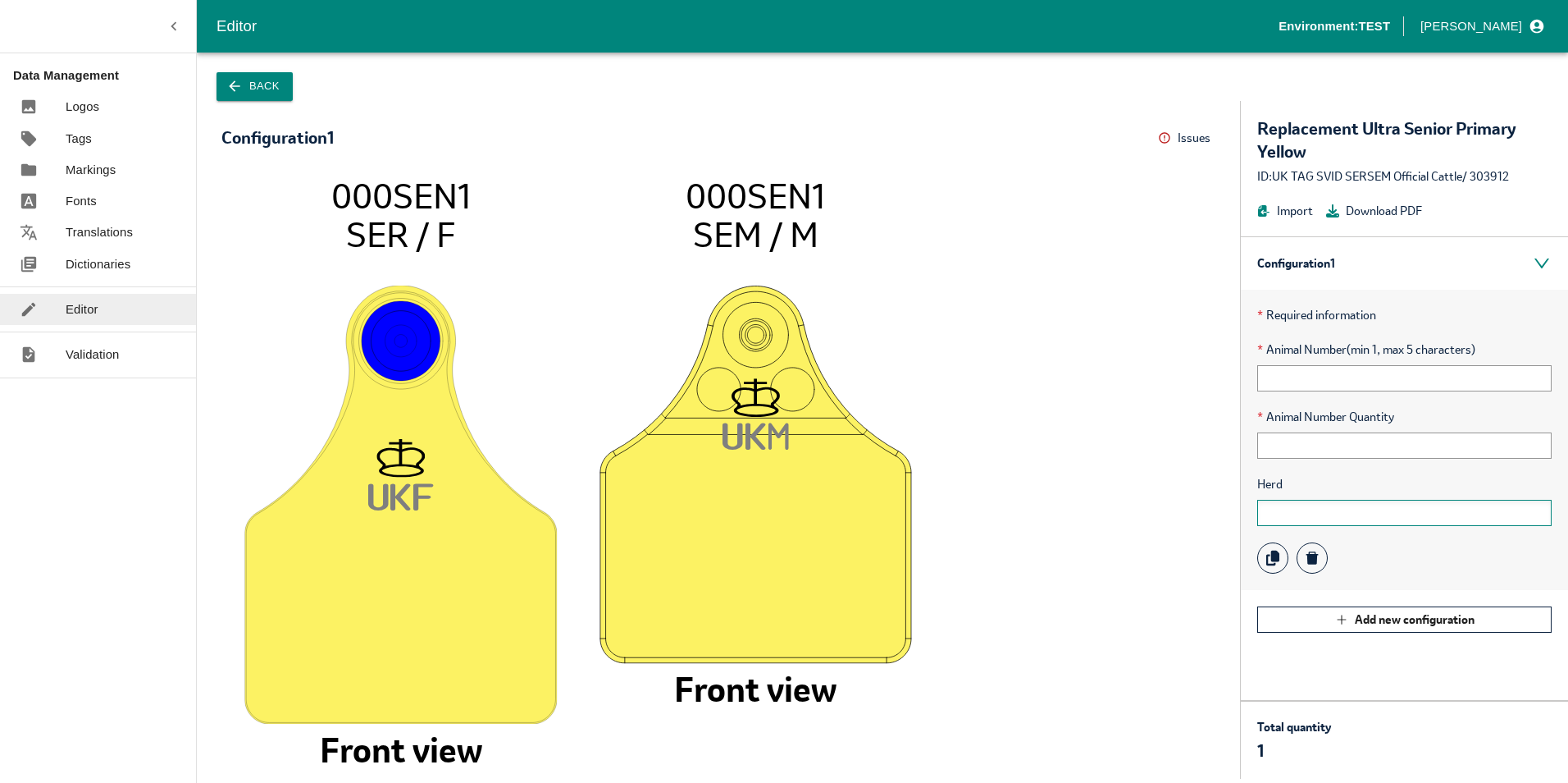
click at [1292, 512] on input "text" at bounding box center [1404, 512] width 295 height 26
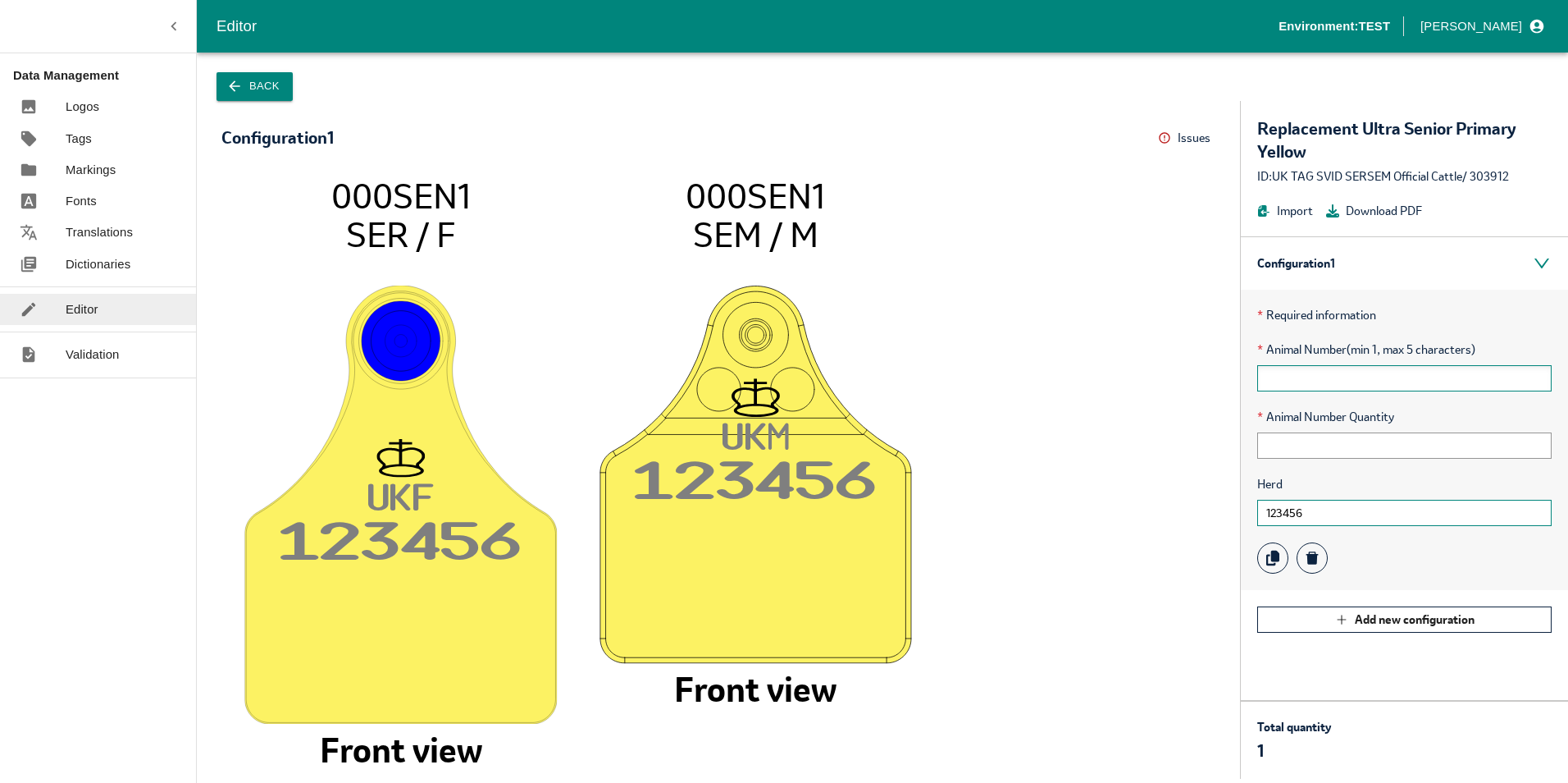
type input "123456"
click at [1305, 373] on input "text" at bounding box center [1404, 378] width 295 height 26
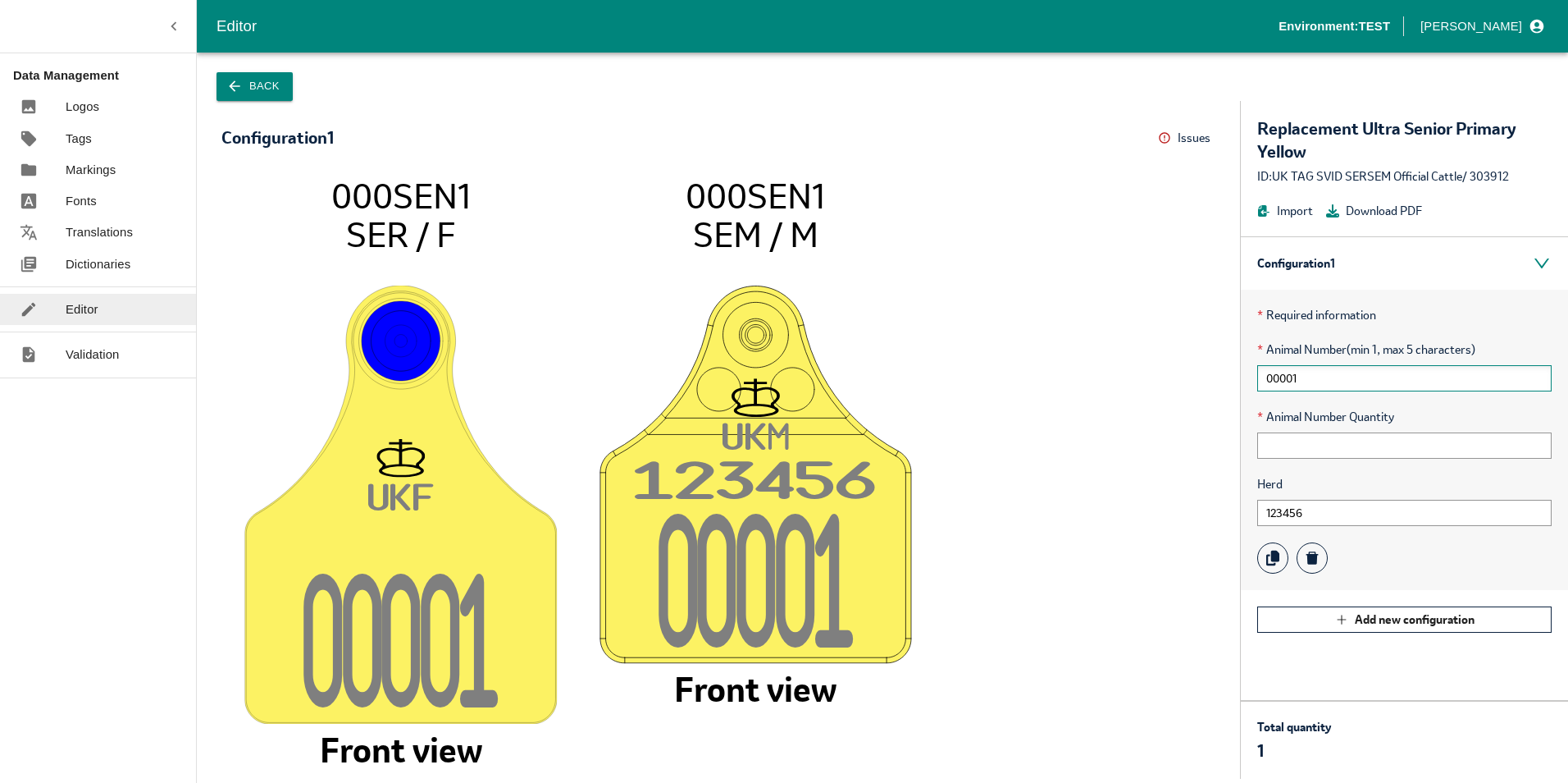
click at [1318, 375] on input "00001" at bounding box center [1404, 378] width 295 height 26
click at [1330, 381] on input "00001" at bounding box center [1404, 378] width 295 height 26
click at [1305, 453] on input "text" at bounding box center [1404, 445] width 295 height 26
click at [1267, 379] on input "00001" at bounding box center [1404, 378] width 295 height 26
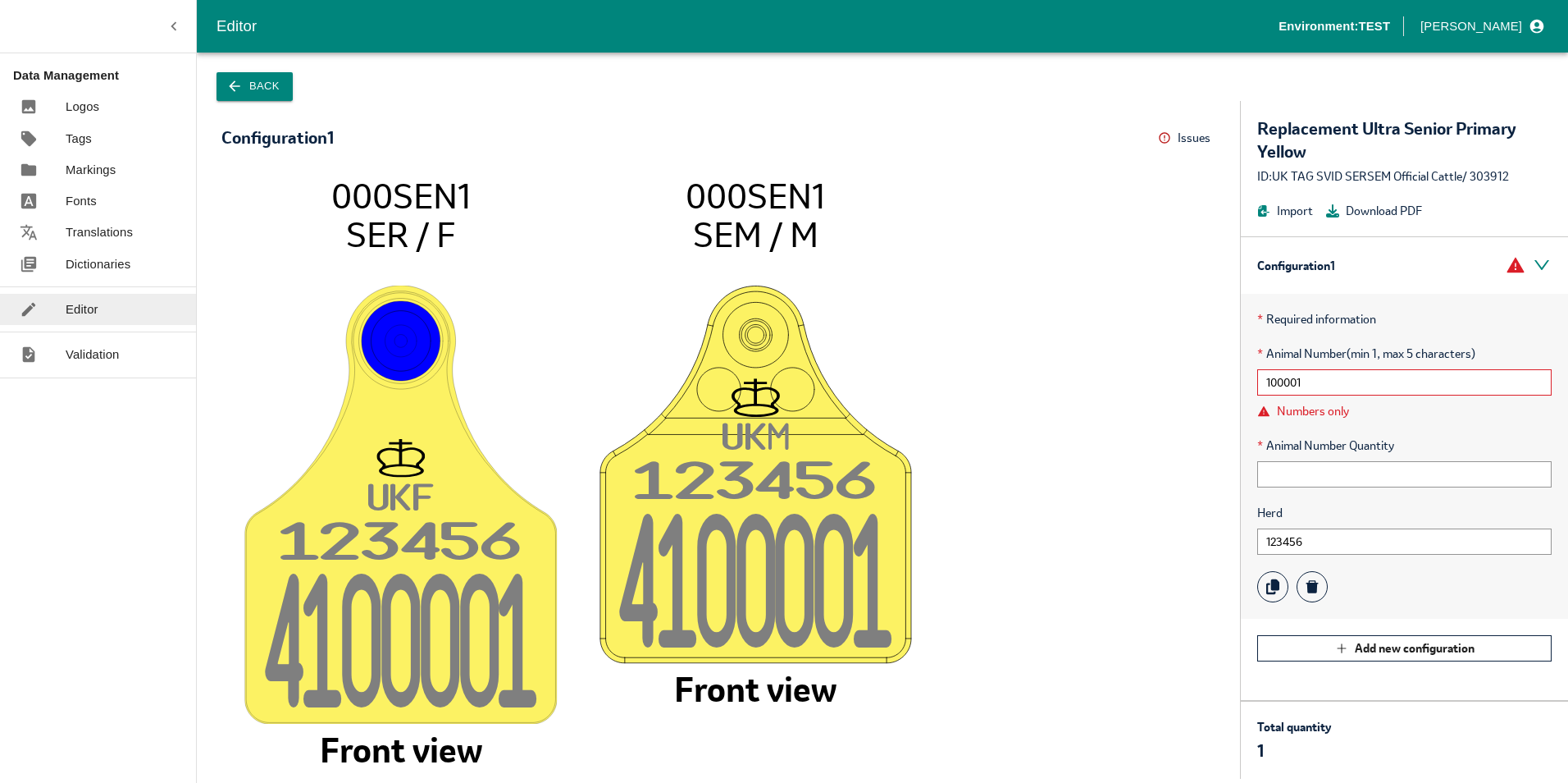
type input "00001"
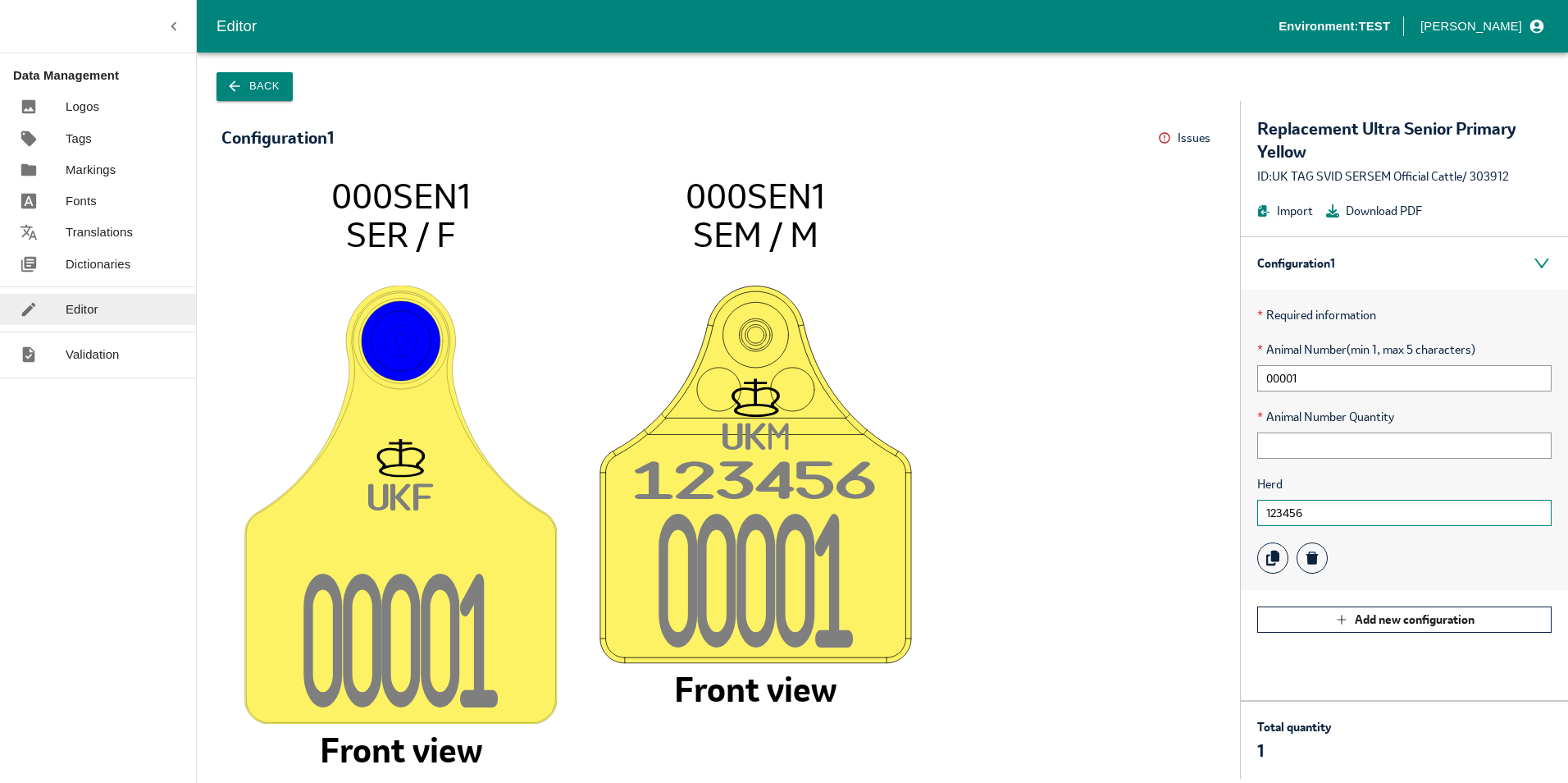
click at [1338, 520] on input "123456" at bounding box center [1404, 512] width 295 height 26
click at [772, 536] on image at bounding box center [756, 474] width 313 height 379
drag, startPoint x: 692, startPoint y: 191, endPoint x: 806, endPoint y: 244, distance: 125.7
click at [806, 244] on icon "UK F 0000 1 000SEN1 SER / F Front view UK M 12345 6 0000 1 000SEN1 SEM / M Fron…" at bounding box center [718, 468] width 962 height 587
drag, startPoint x: 806, startPoint y: 244, endPoint x: 850, endPoint y: 251, distance: 44.6
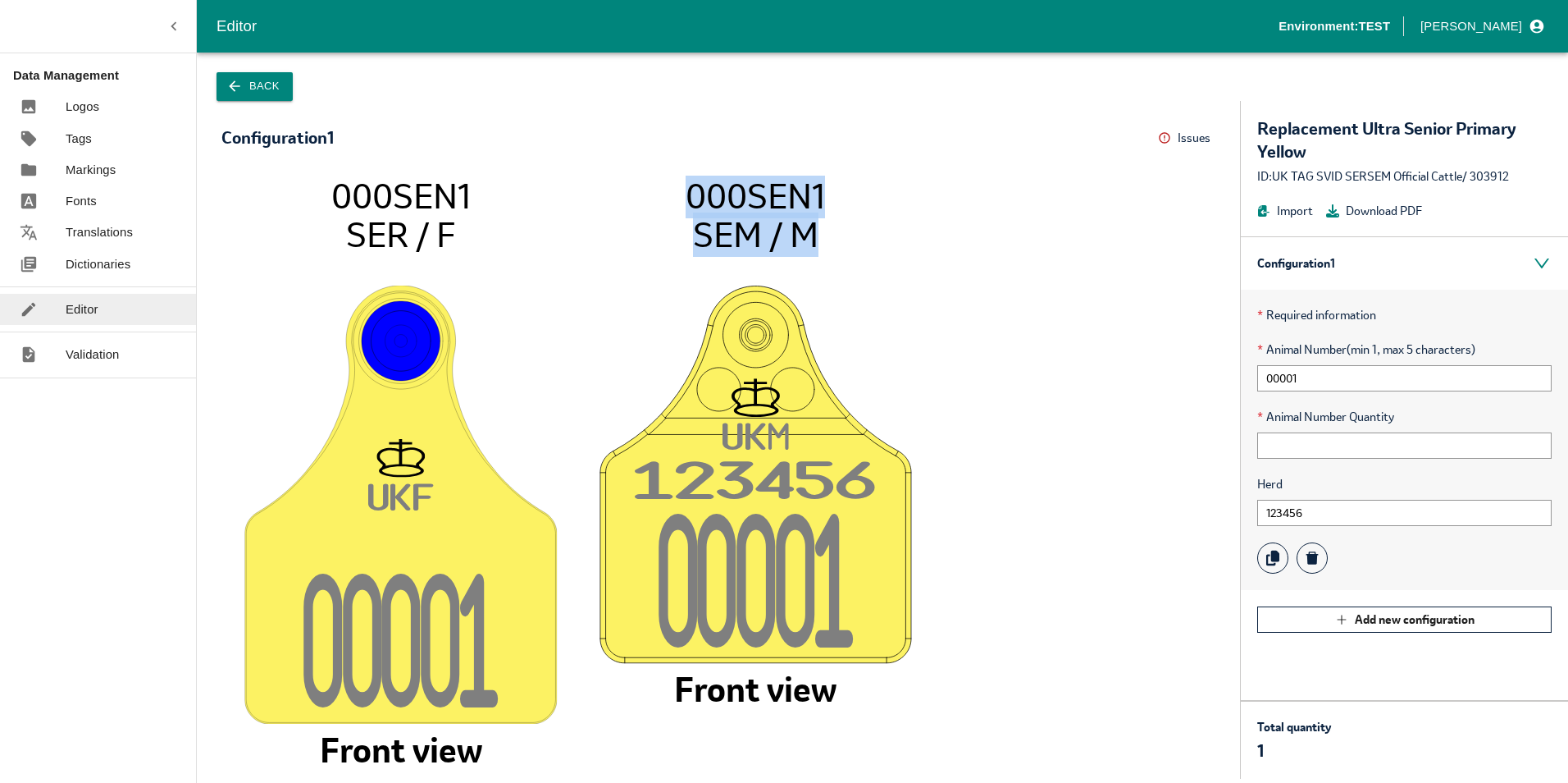
click at [850, 251] on icon "UK F 0000 1 000SEN1 SER / F Front view UK M 12345 6 0000 1 000SEN1 SEM / M Fron…" at bounding box center [718, 468] width 962 height 587
click at [373, 97] on div "Back" at bounding box center [882, 77] width 1371 height 48
click at [247, 85] on button "Back" at bounding box center [255, 86] width 76 height 29
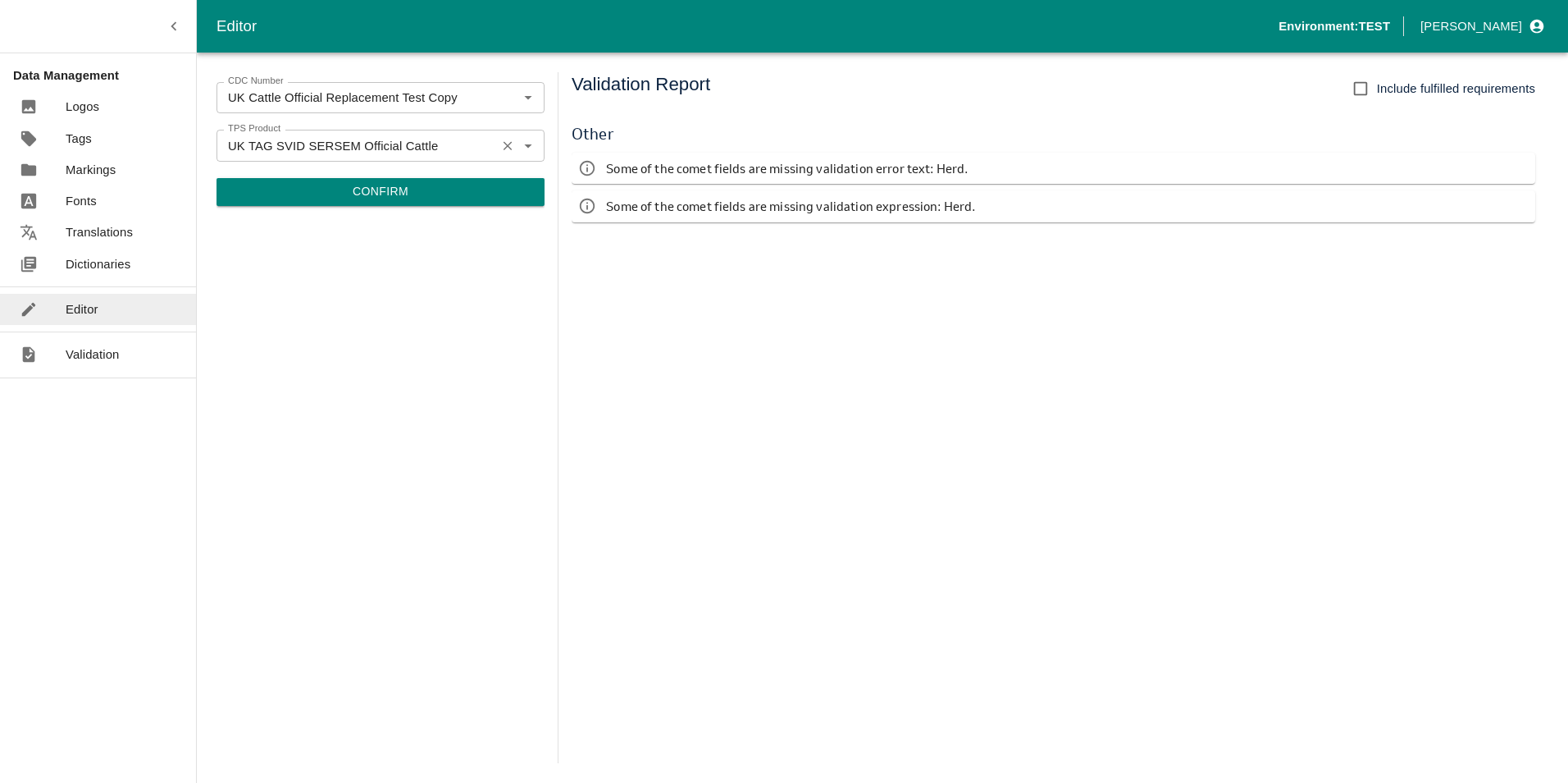
click at [505, 145] on icon "Clear" at bounding box center [508, 145] width 16 height 16
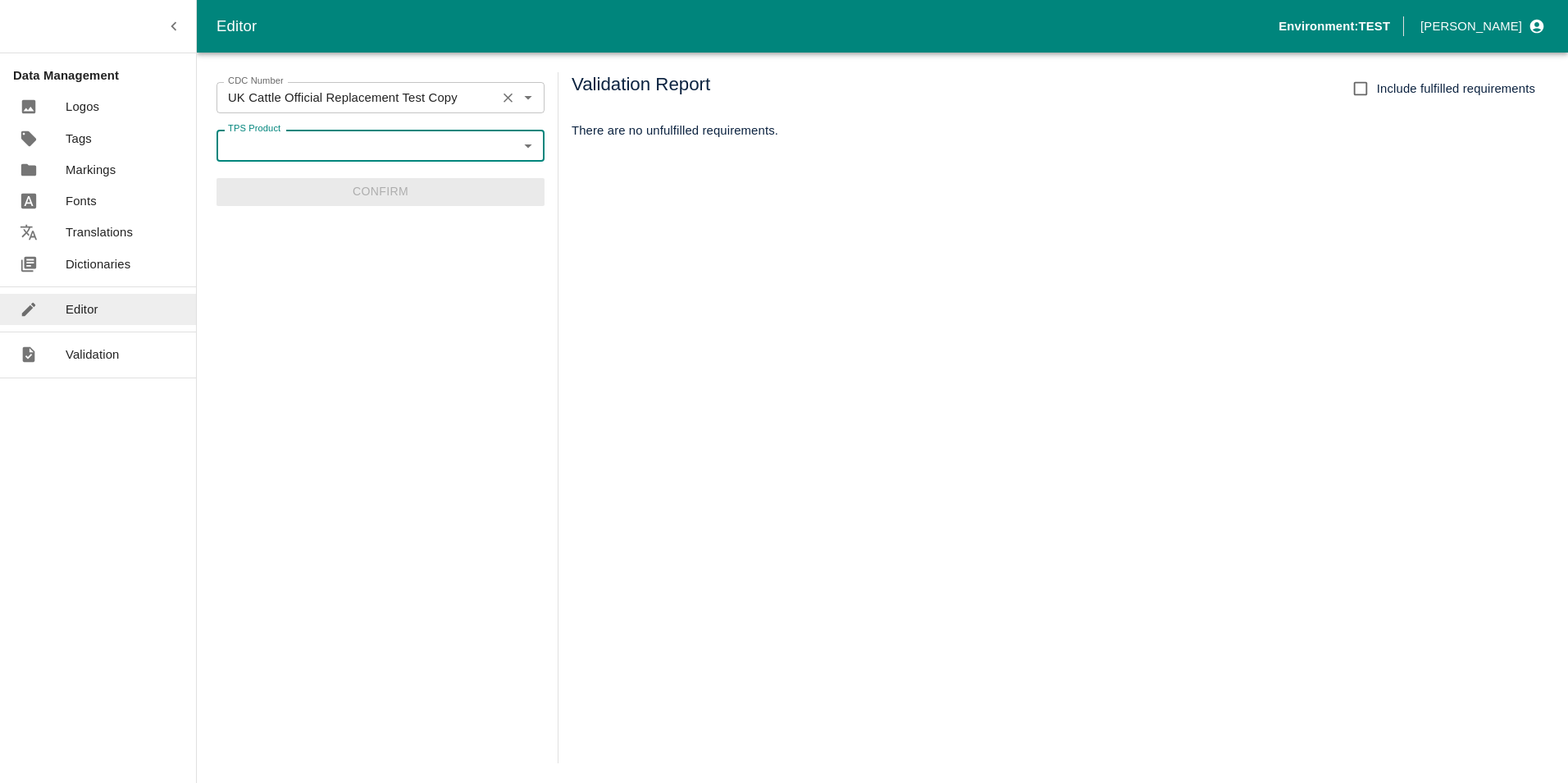
click at [473, 98] on input "UK Cattle Official Replacement Test Copy" at bounding box center [356, 98] width 270 height 22
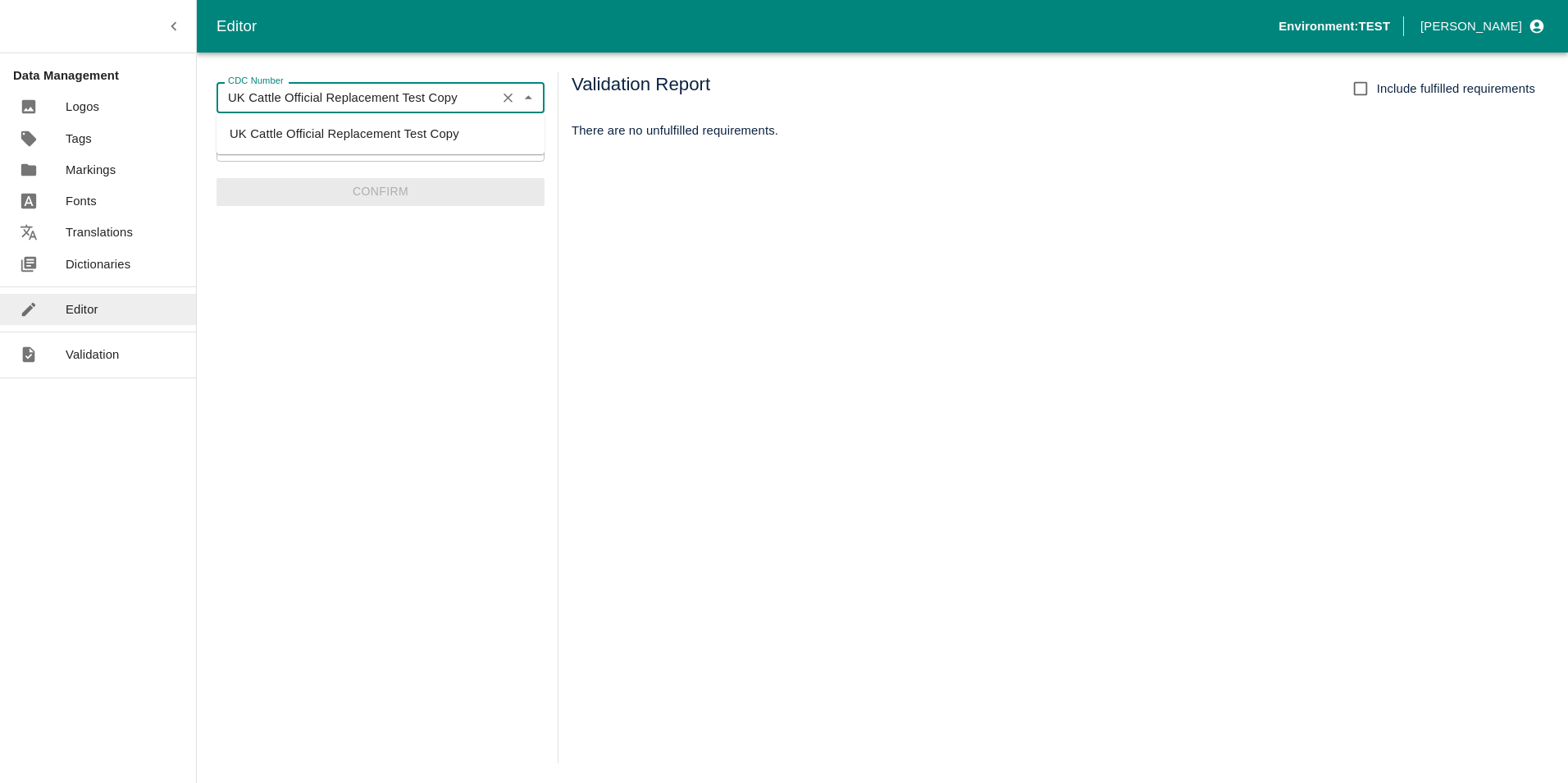
click at [462, 99] on input "UK Cattle Official Replacement Test Copy" at bounding box center [356, 98] width 270 height 22
click at [443, 128] on li "UK Cattle Official Replacement Test Copy" at bounding box center [381, 134] width 328 height 28
click at [528, 145] on icon "Open" at bounding box center [528, 146] width 8 height 4
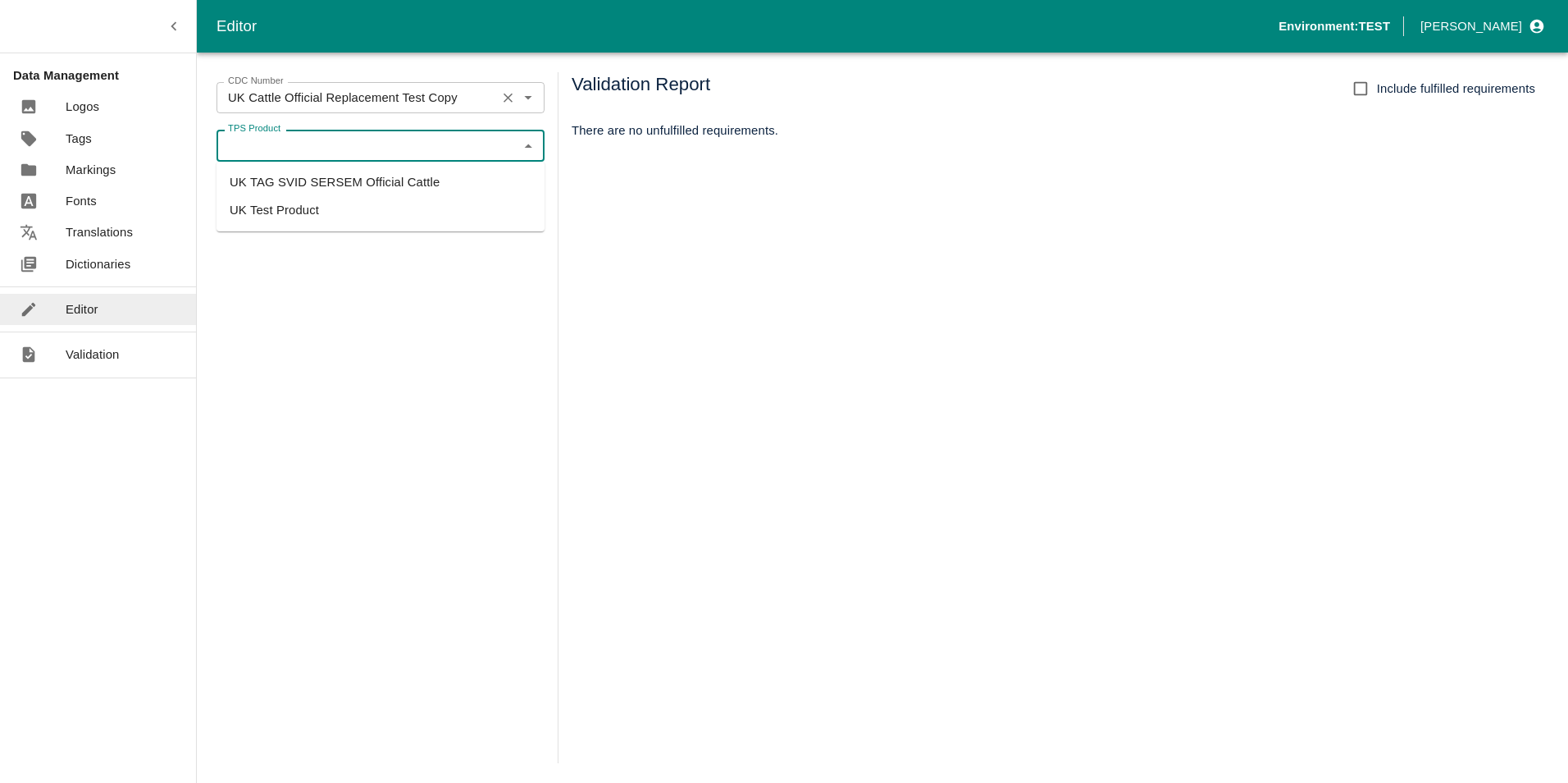
click at [474, 100] on input "UK Cattle Official Replacement Test Copy" at bounding box center [356, 98] width 270 height 22
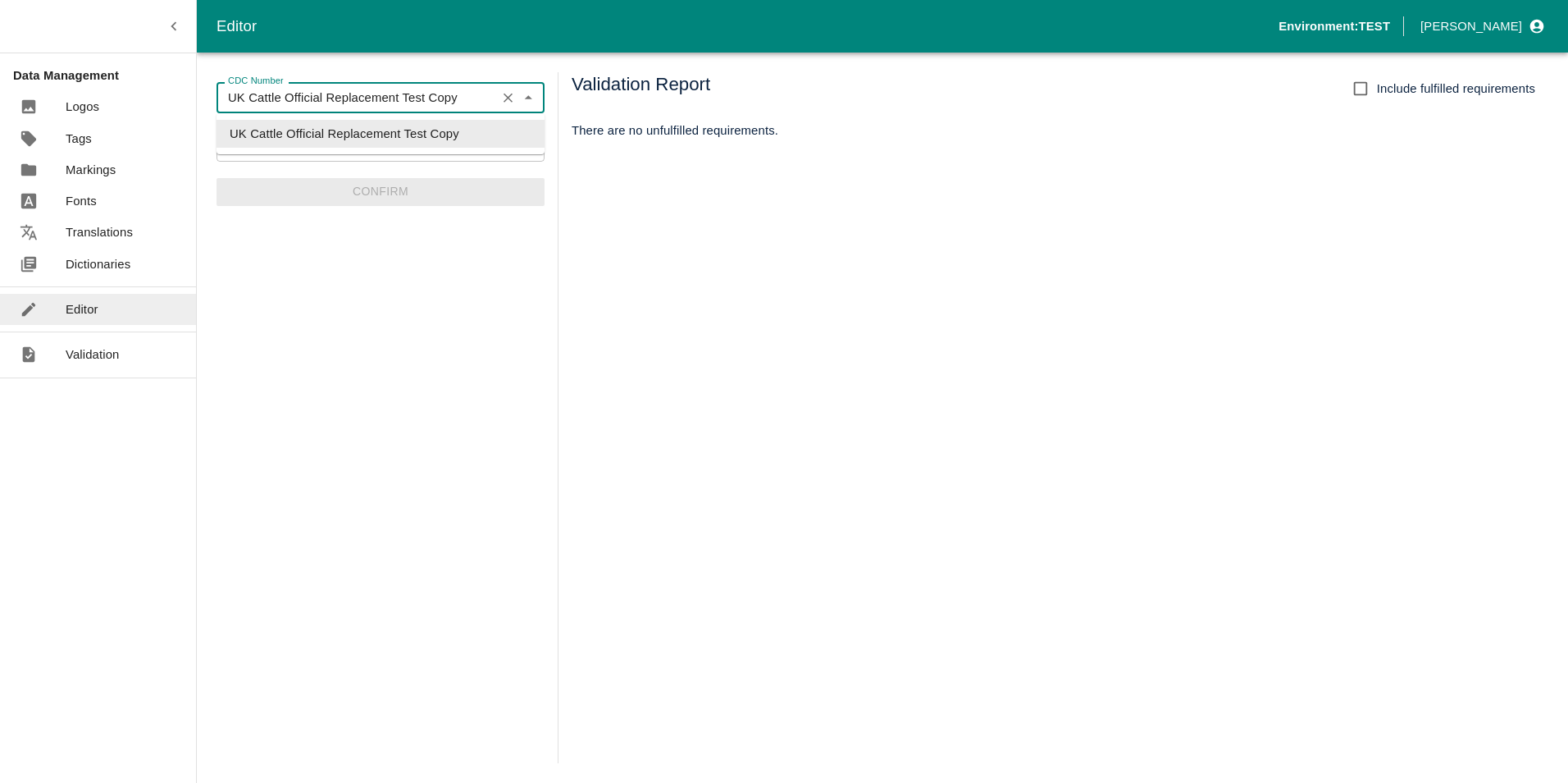
click at [459, 93] on input "UK Cattle Official Replacement Test Copy" at bounding box center [356, 98] width 270 height 22
click at [505, 98] on icon "Clear" at bounding box center [508, 98] width 16 height 16
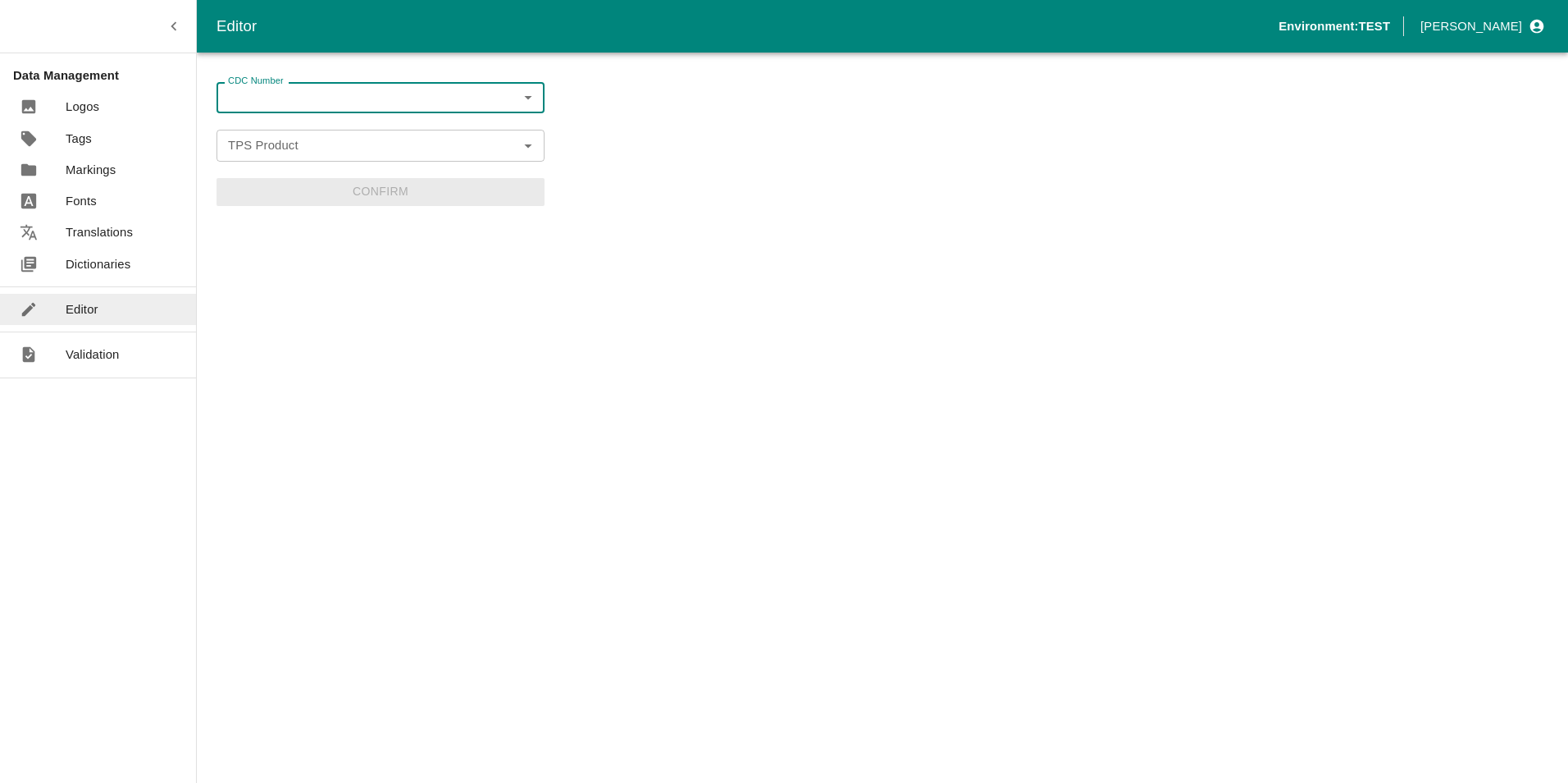
click at [429, 98] on input "CDC Number" at bounding box center [366, 98] width 291 height 22
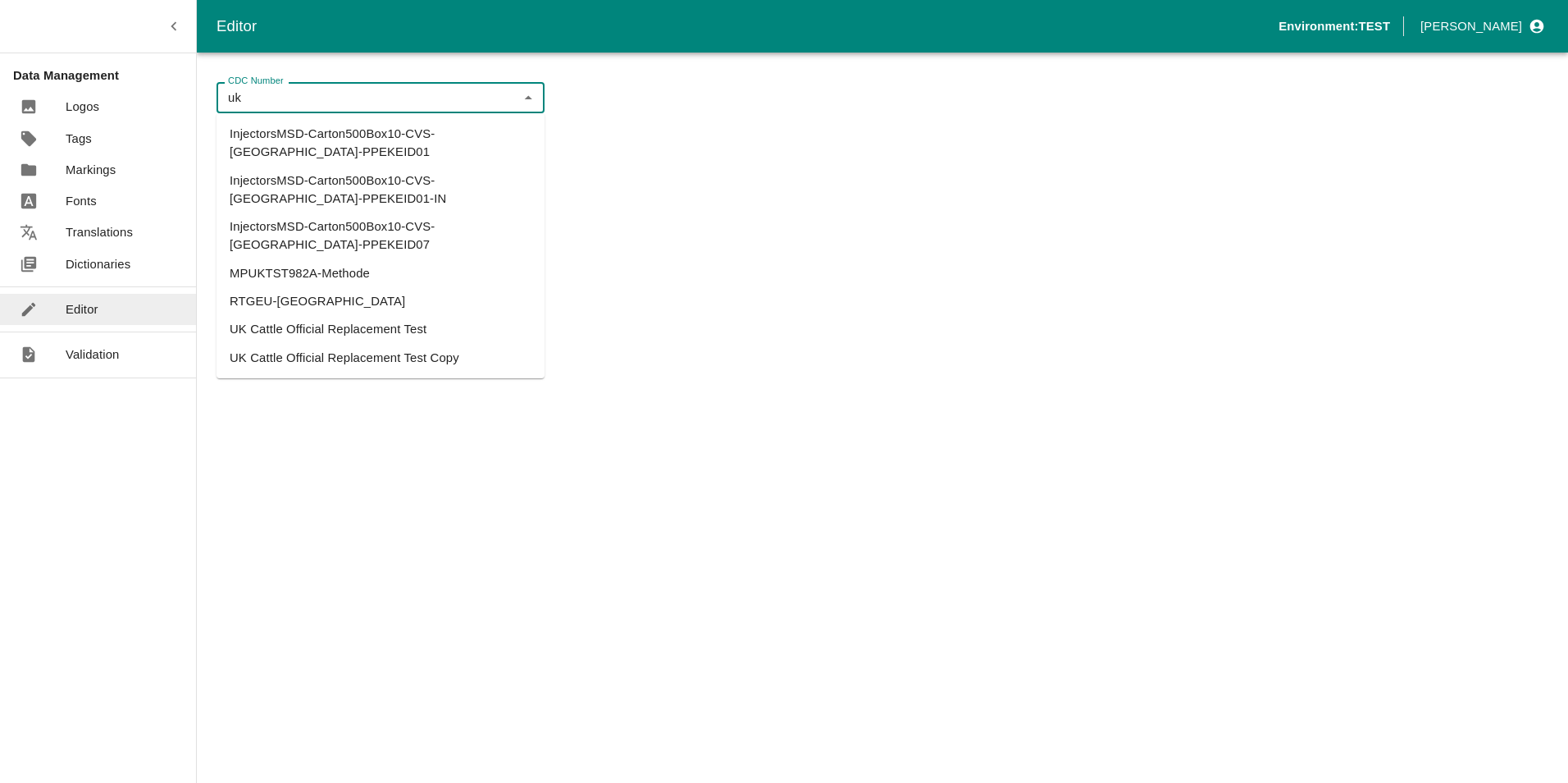
click at [404, 344] on li "UK Cattle Official Replacement Test Copy" at bounding box center [381, 358] width 328 height 28
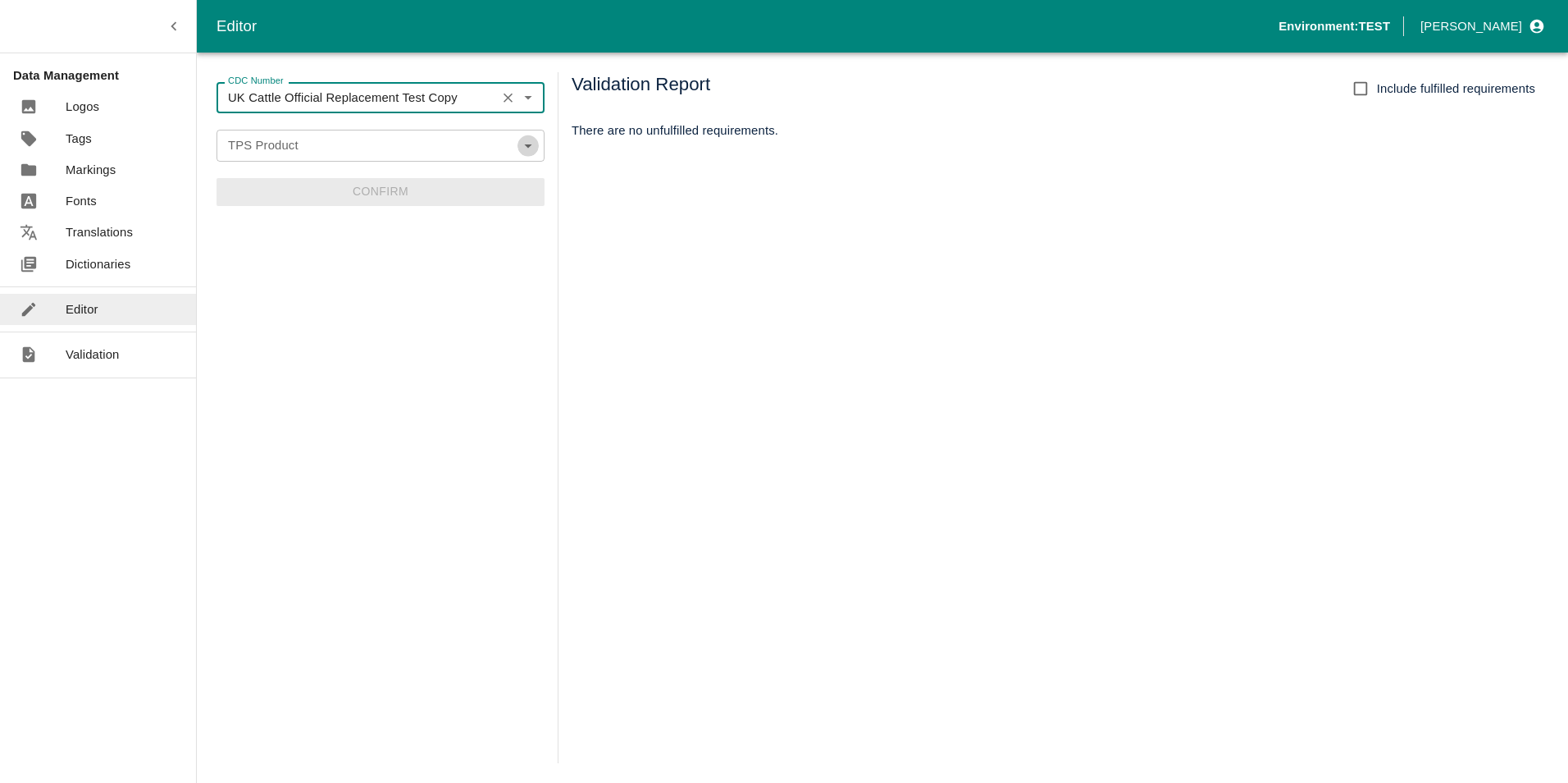
click at [519, 143] on icon "Open" at bounding box center [528, 145] width 18 height 18
type input "UK Cattle Official Replacement Test Copy"
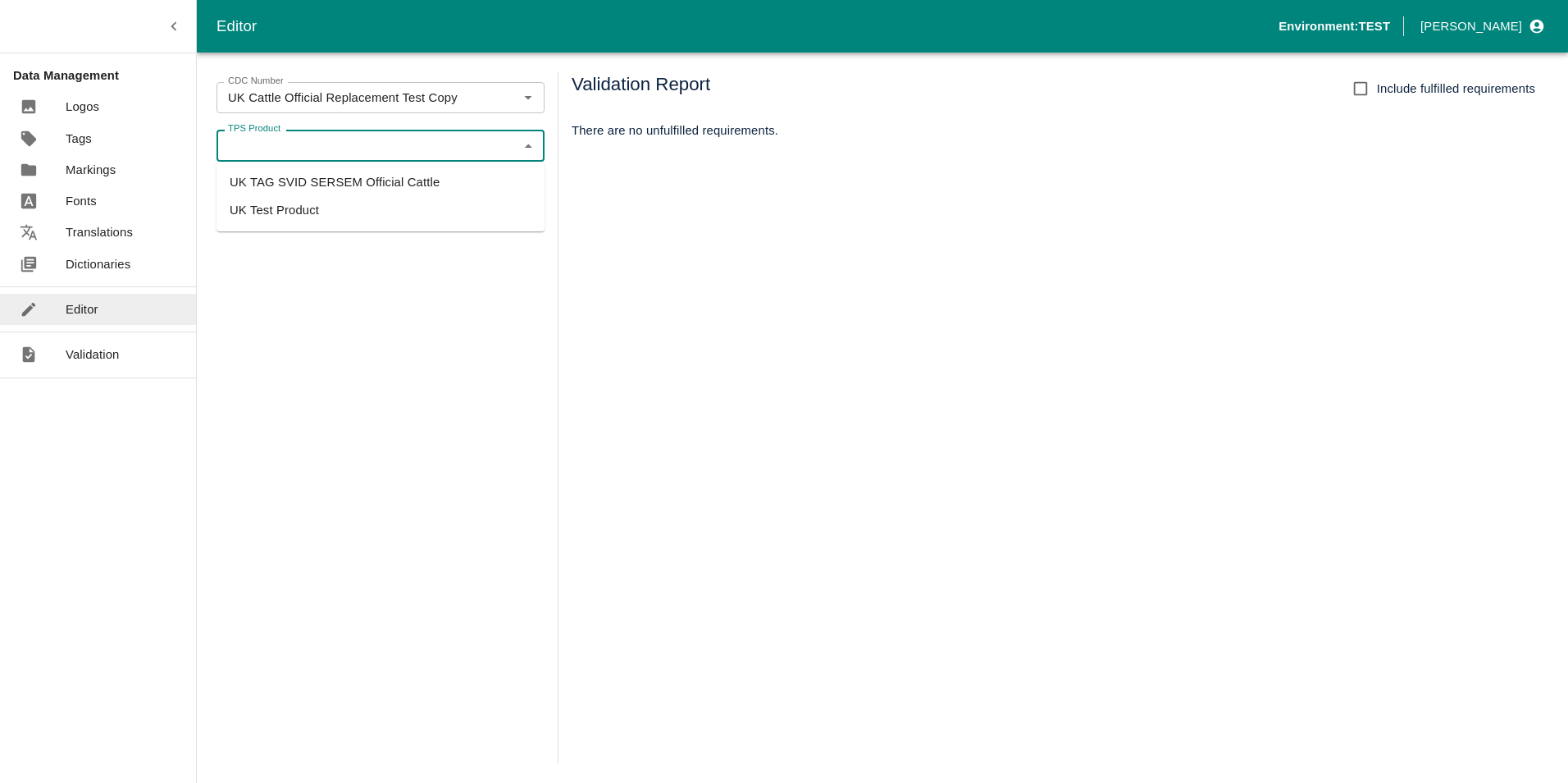
click at [334, 186] on li "UK TAG SVID SERSEM Official Cattle" at bounding box center [381, 182] width 328 height 28
type input "UK TAG SVID SERSEM Official Cattle"
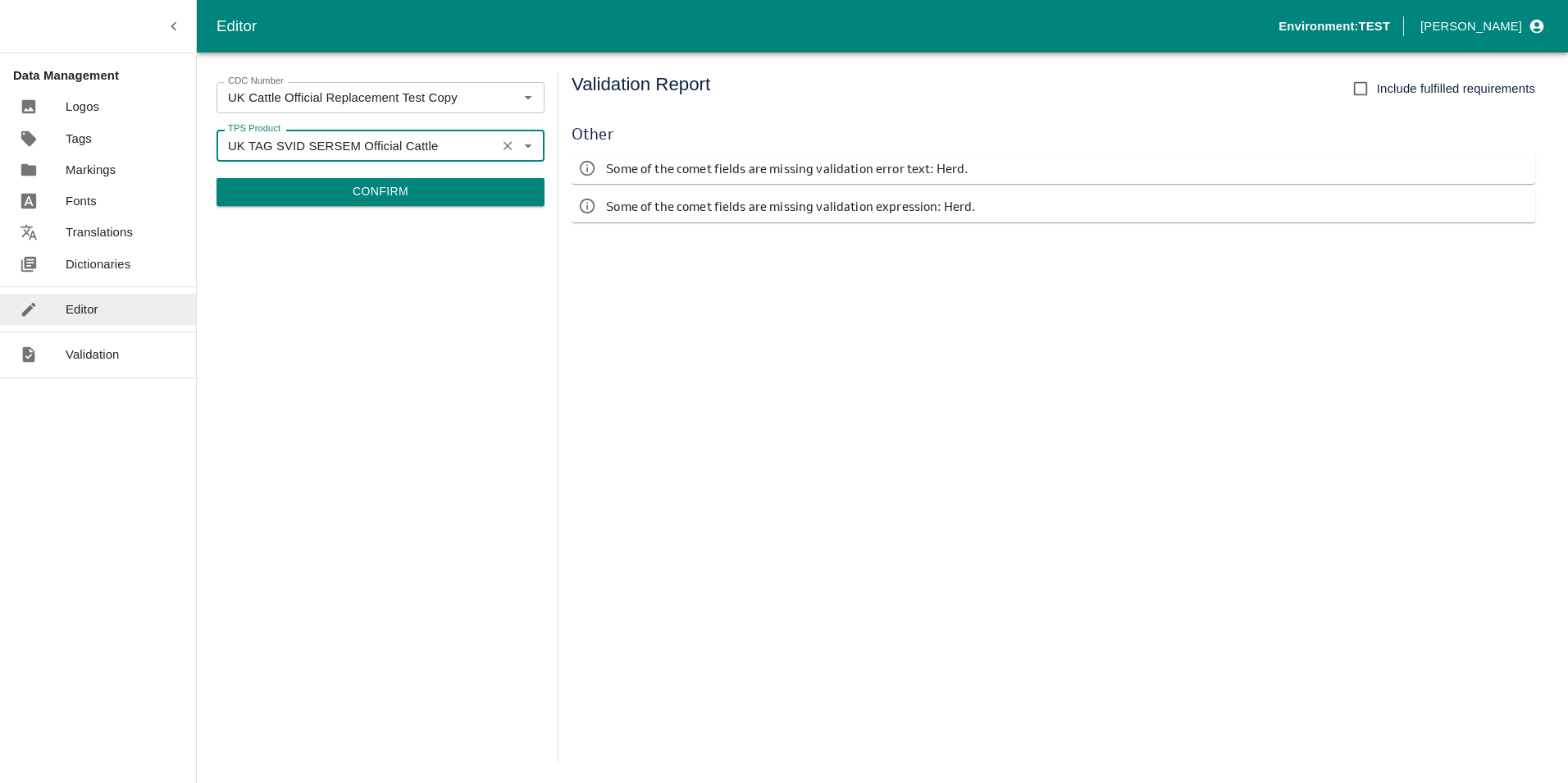
click at [389, 191] on button "Confirm" at bounding box center [381, 192] width 328 height 28
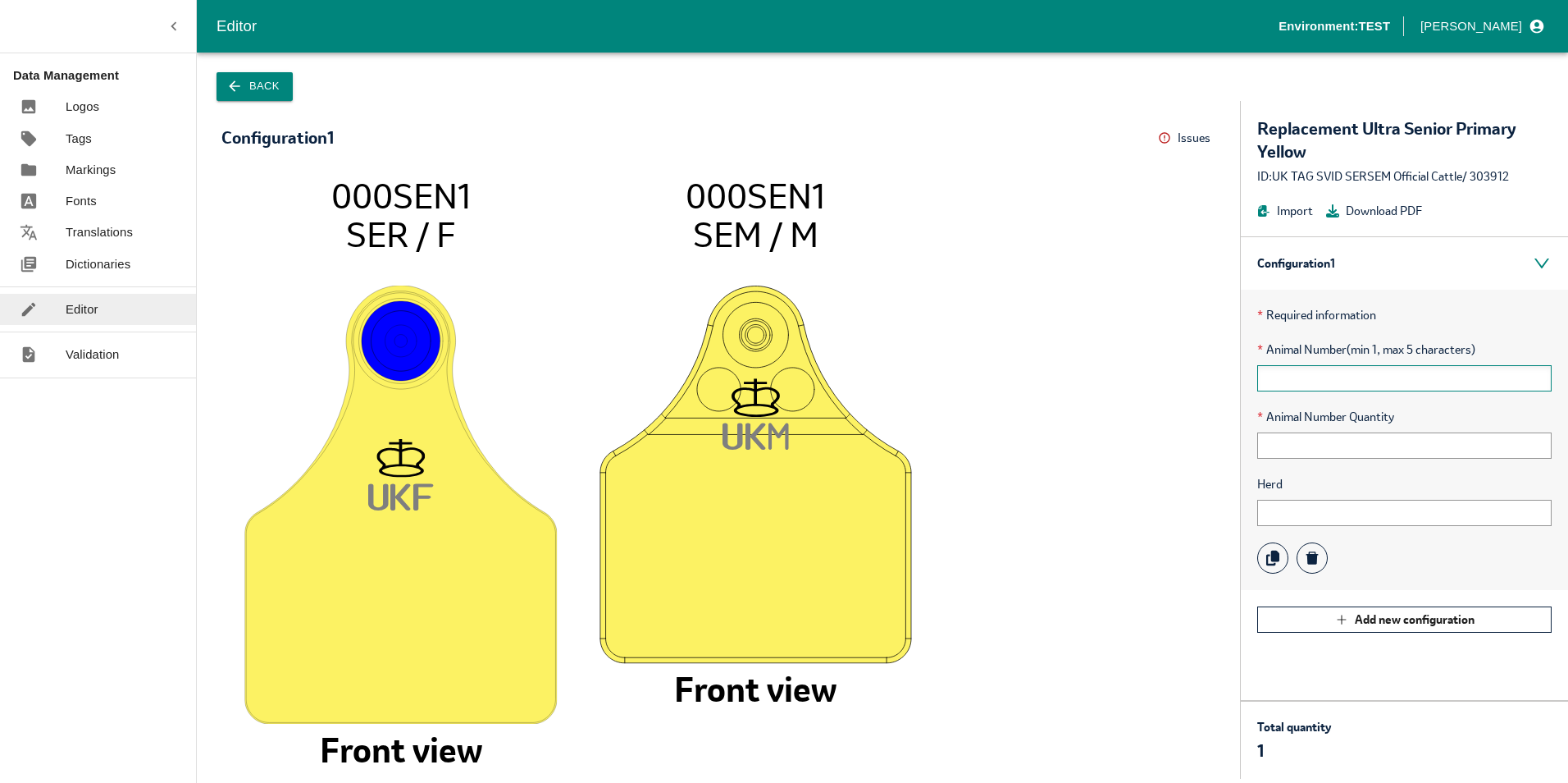
click at [1283, 380] on input "text" at bounding box center [1404, 378] width 295 height 26
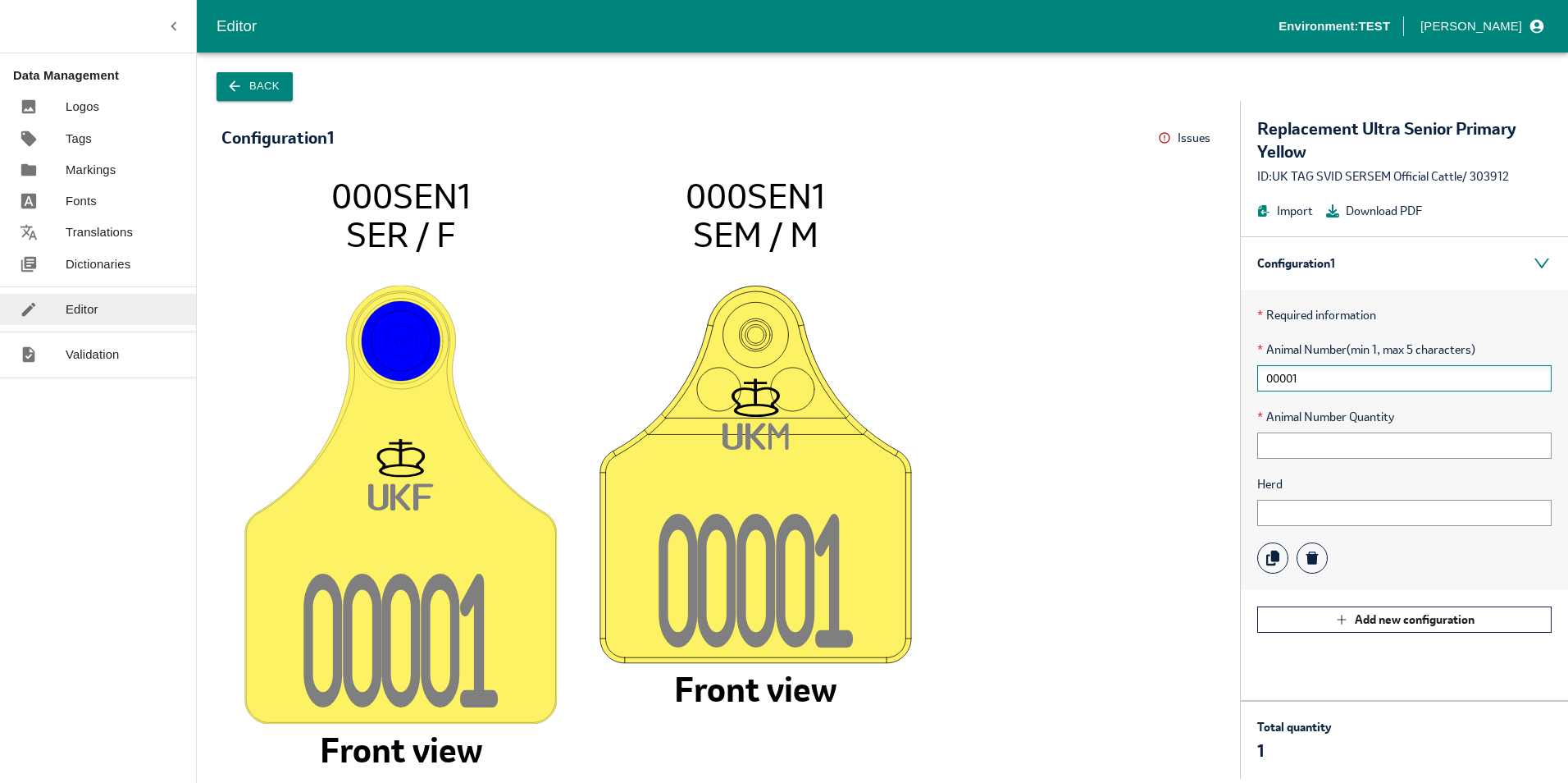
click at [1298, 381] on input "00001" at bounding box center [1404, 378] width 295 height 26
type input "00001"
click at [1309, 509] on input "text" at bounding box center [1404, 512] width 295 height 26
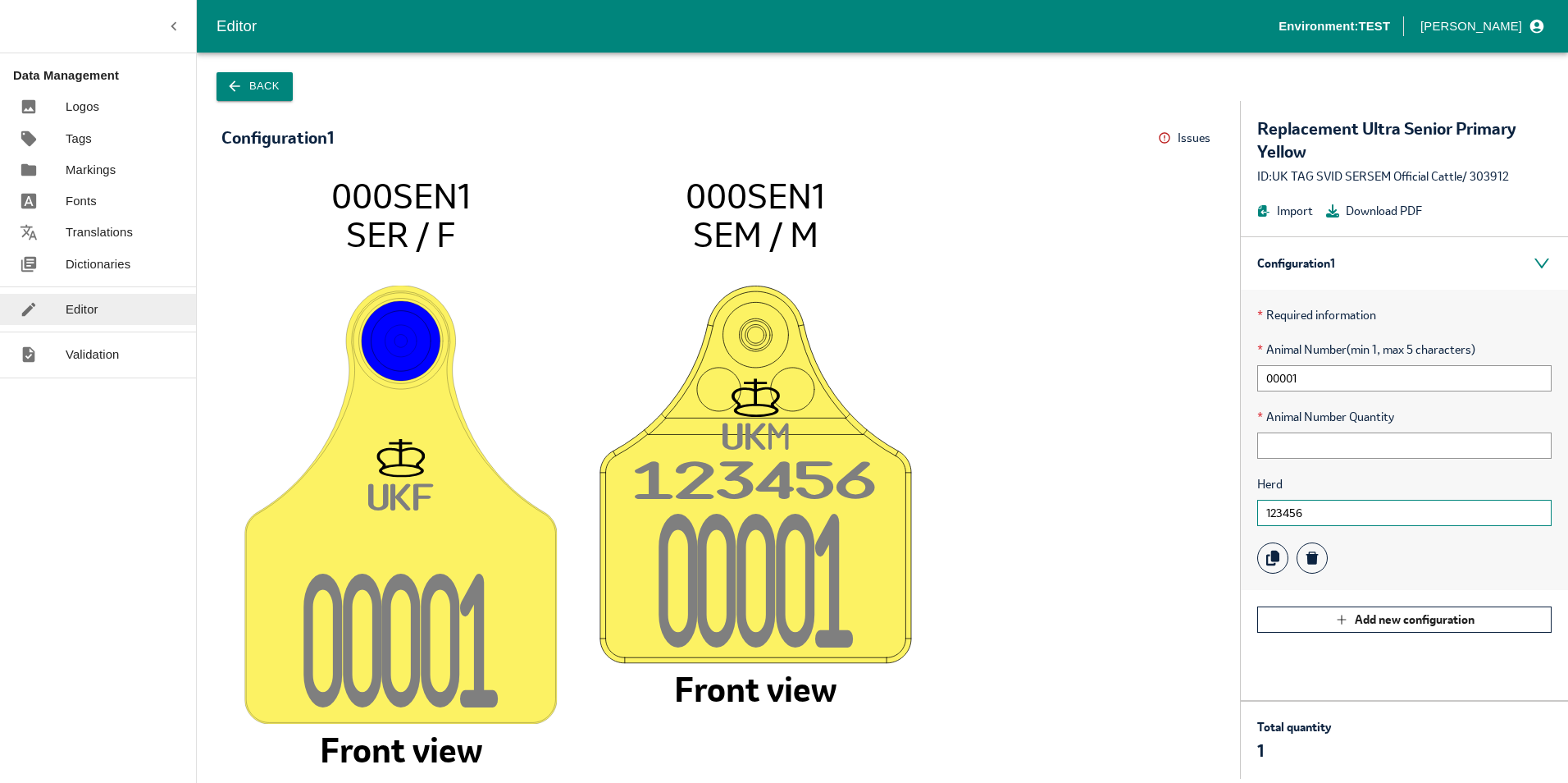
type input "123456"
click at [728, 563] on tspan "0000" at bounding box center [736, 592] width 156 height 162
drag, startPoint x: 690, startPoint y: 193, endPoint x: 884, endPoint y: 194, distance: 194.0
click at [884, 194] on icon "UK F 0000 1 000SEN1 SER / F Front view UK M 12345 6 0000 1 000SEN1 SEM / M Fron…" at bounding box center [718, 468] width 962 height 587
drag, startPoint x: 884, startPoint y: 194, endPoint x: 876, endPoint y: 219, distance: 26.2
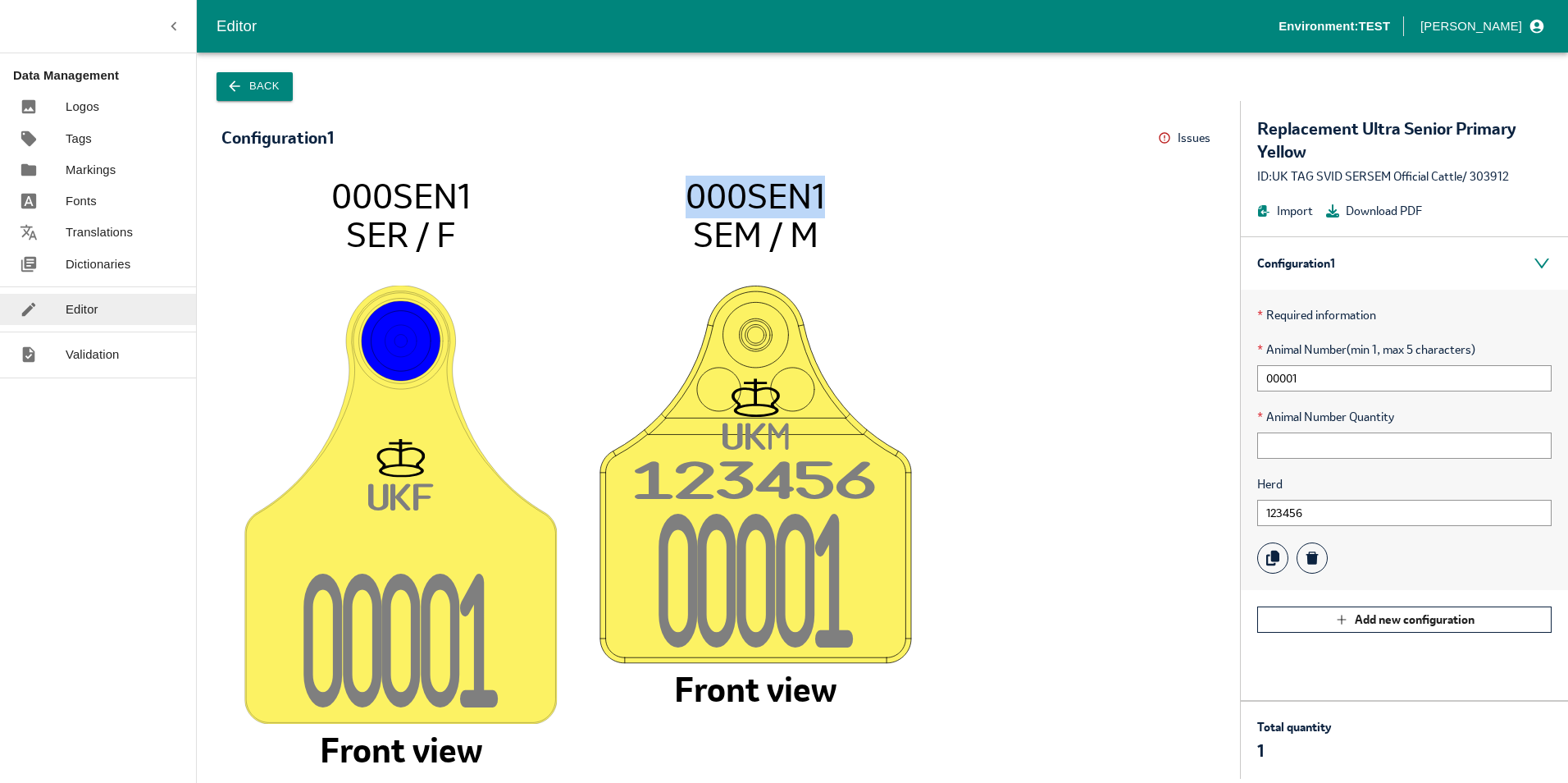
click at [882, 224] on icon "UK F 0000 1 000SEN1 SER / F Front view UK M 12345 6 0000 1 000SEN1 SEM / M Fron…" at bounding box center [718, 468] width 962 height 587
click at [1155, 142] on div "Configuration 1 Issues Menu" at bounding box center [718, 137] width 994 height 25
click at [1163, 139] on icon at bounding box center [1164, 137] width 13 height 13
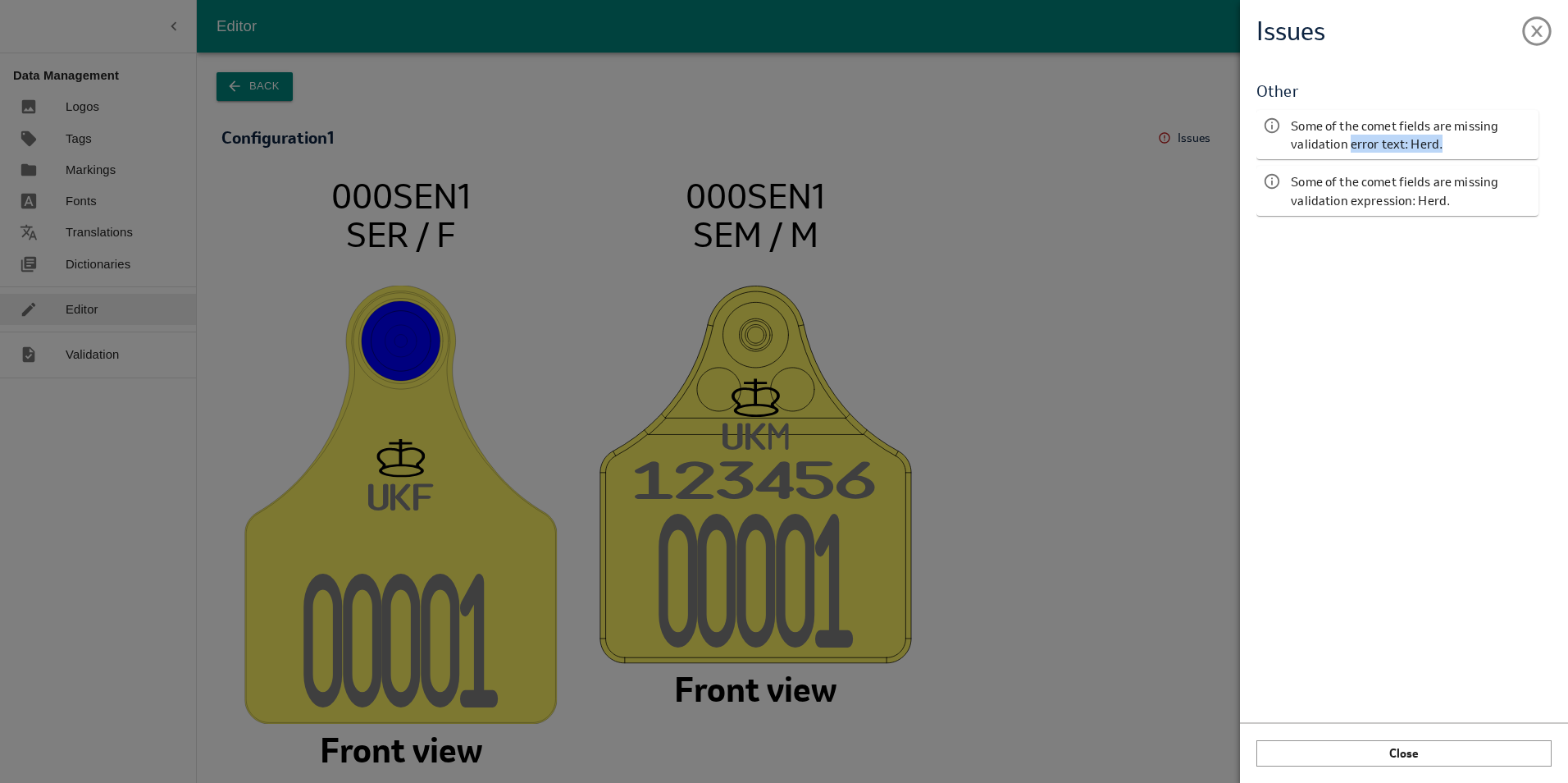
drag, startPoint x: 1349, startPoint y: 147, endPoint x: 1449, endPoint y: 141, distance: 100.2
click at [1449, 141] on p "Some of the comet fields are missing validation error text: Herd." at bounding box center [1411, 135] width 241 height 37
drag, startPoint x: 1449, startPoint y: 141, endPoint x: 1323, endPoint y: 137, distance: 126.1
click at [1323, 137] on p "Some of the comet fields are missing validation error text: Herd." at bounding box center [1411, 135] width 241 height 37
click at [1542, 30] on span at bounding box center [1537, 28] width 29 height 29
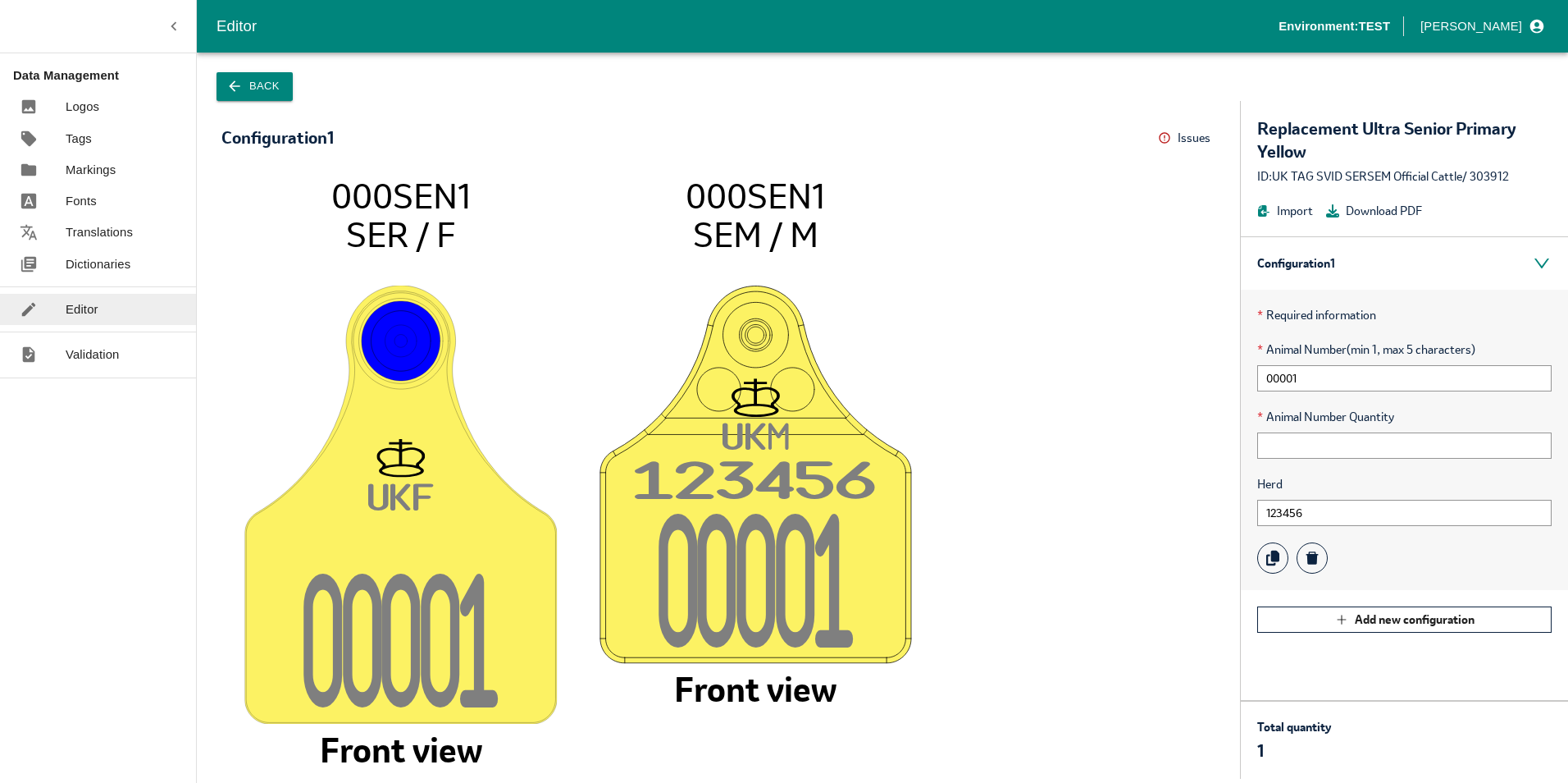
click at [1056, 388] on icon "UK F 0000 1 000SEN1 SER / F Front view UK M 12345 6 0000 1 000SEN1 SEM / M Fron…" at bounding box center [718, 468] width 962 height 587
